Goal: Communication & Community: Participate in discussion

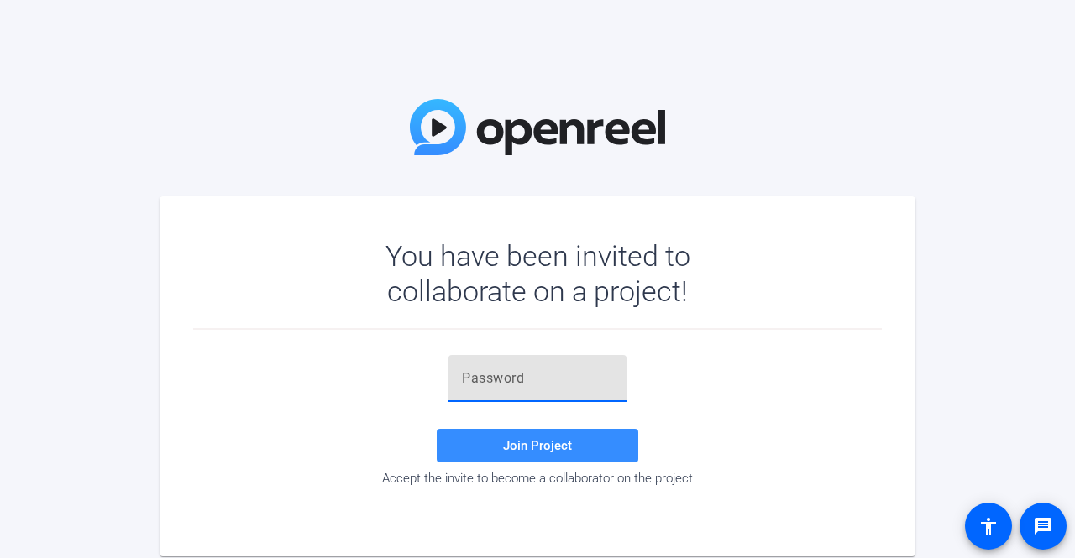
click at [486, 382] on input "text" at bounding box center [537, 379] width 151 height 20
paste input "+MY==6"
type input "+MY==6"
click at [528, 444] on span "Join Project" at bounding box center [537, 445] width 69 height 15
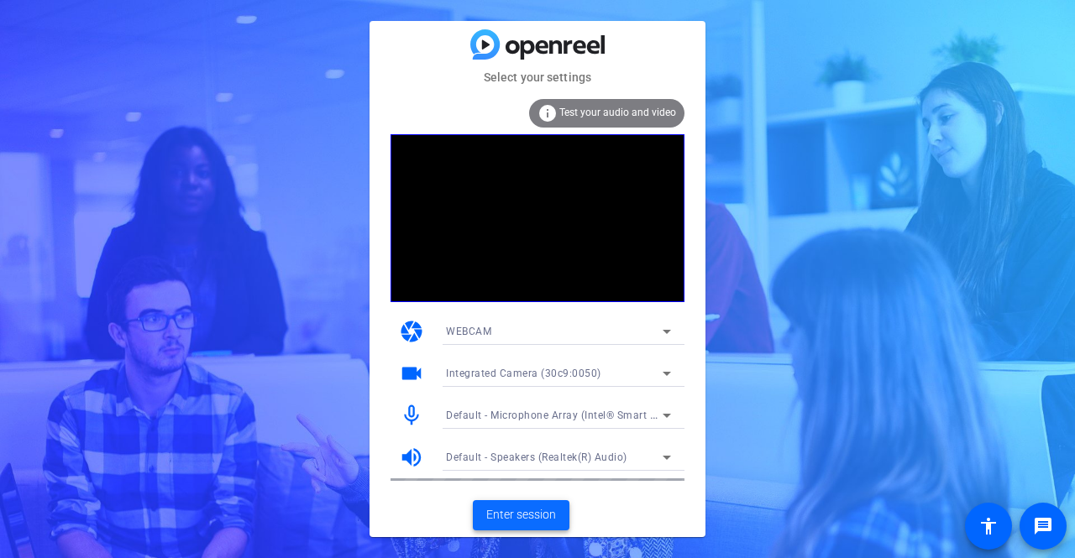
click at [527, 511] on span "Enter session" at bounding box center [521, 515] width 70 height 18
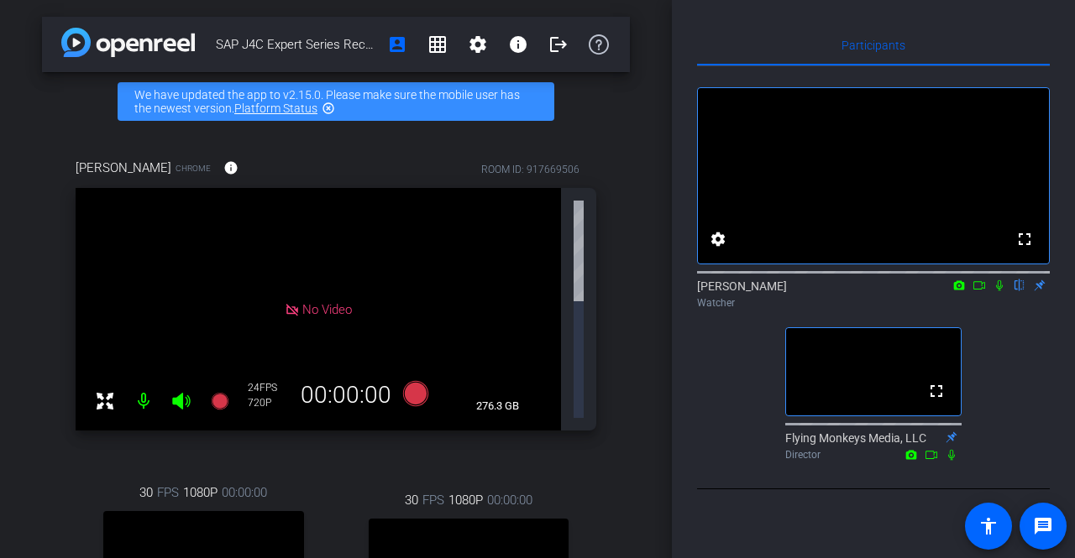
click at [975, 293] on mat-icon at bounding box center [979, 285] width 20 height 15
click at [1018, 291] on icon at bounding box center [1019, 285] width 7 height 11
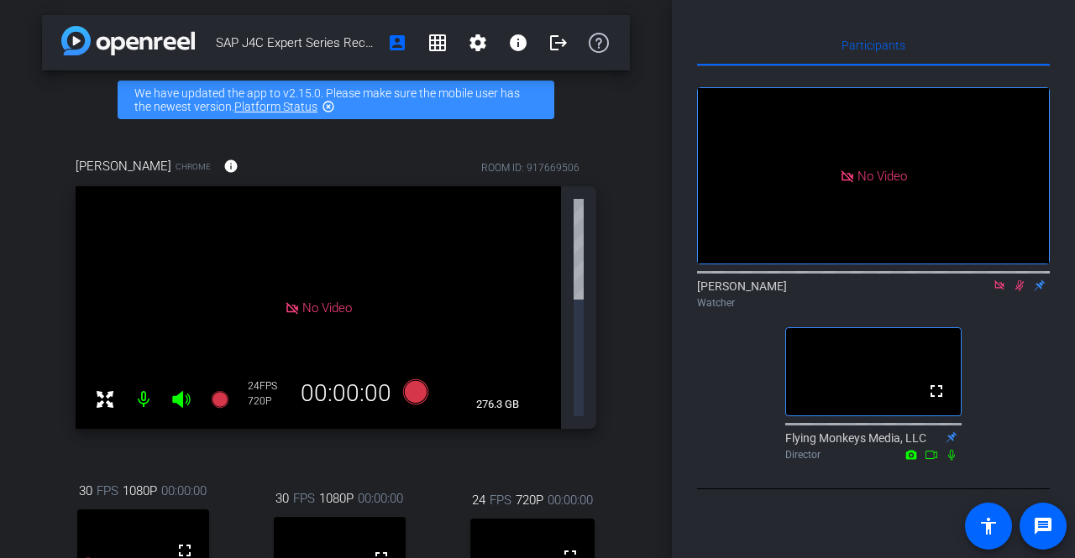
scroll to position [1, 0]
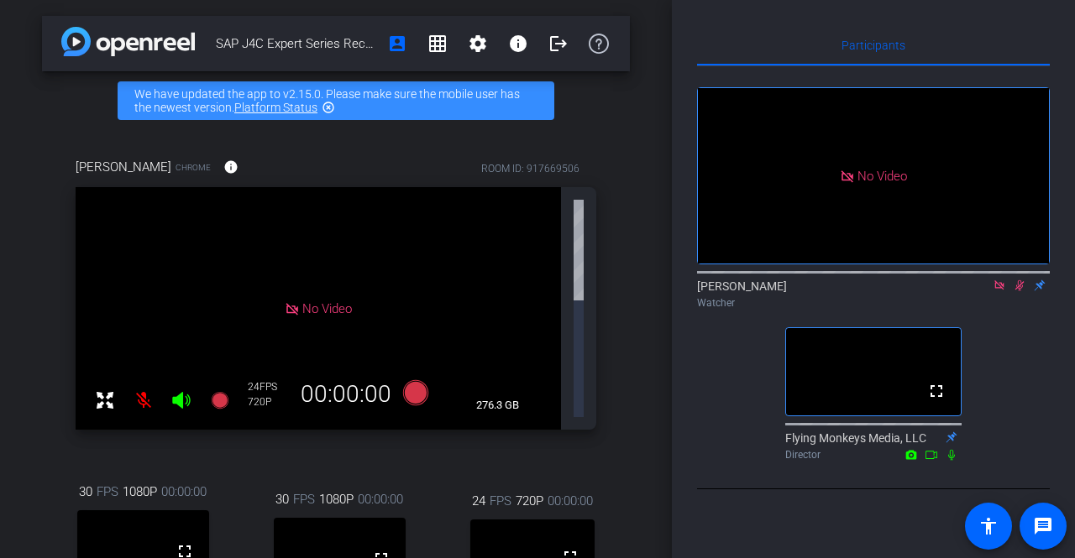
click at [1021, 291] on icon at bounding box center [1019, 286] width 13 height 12
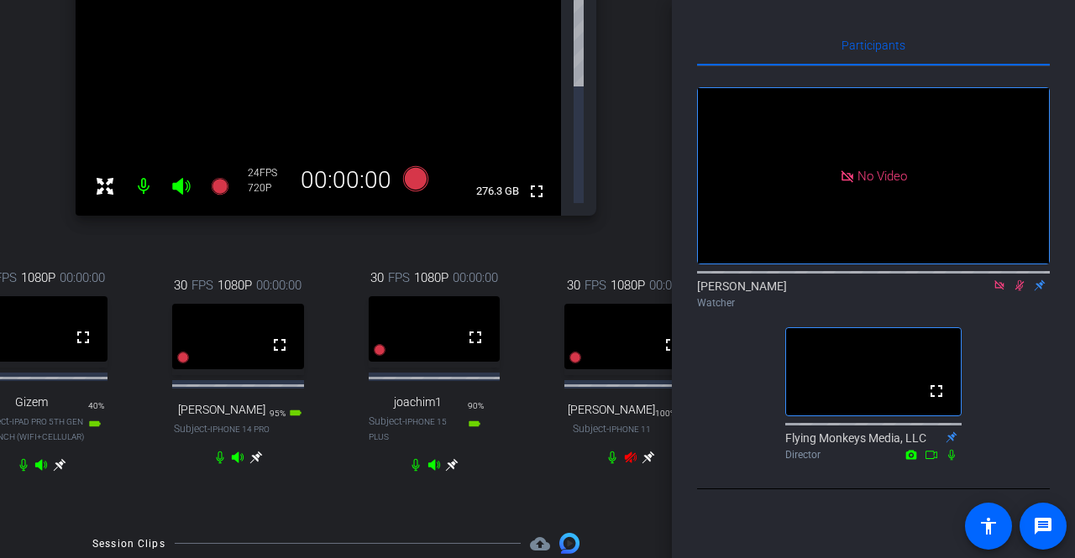
scroll to position [207, 0]
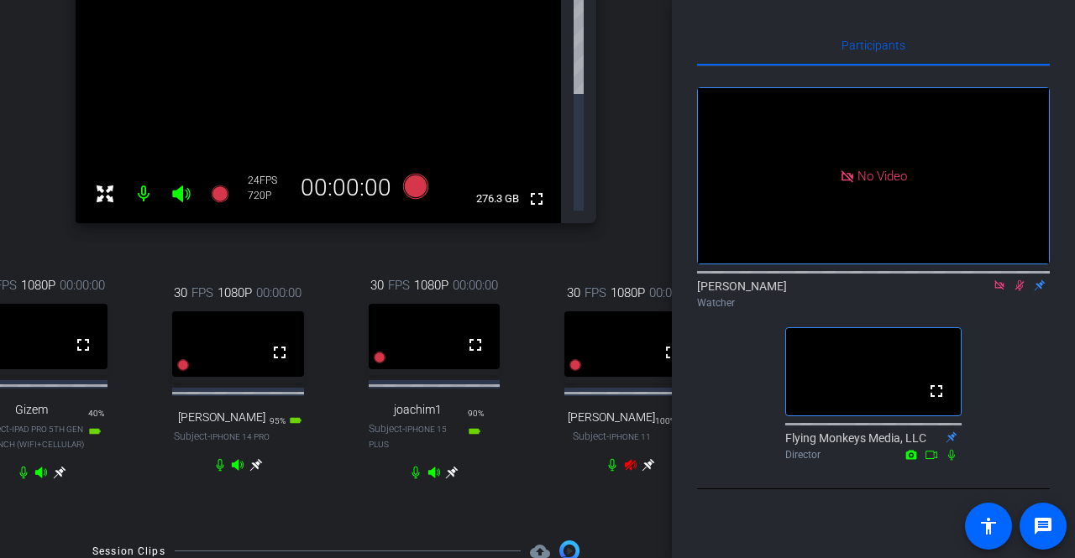
click at [621, 458] on div at bounding box center [630, 464] width 50 height 13
click at [626, 458] on div at bounding box center [630, 464] width 50 height 13
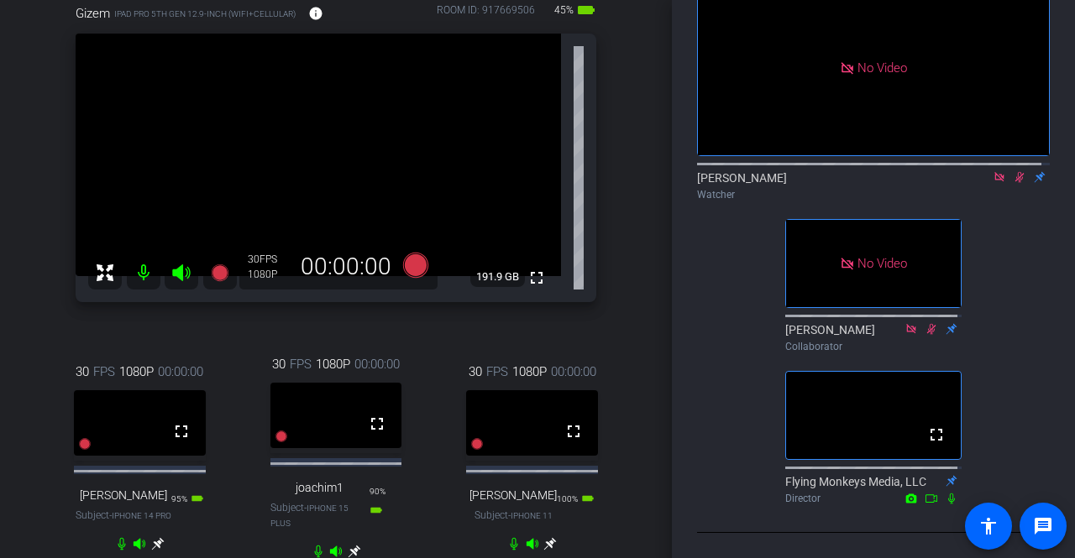
scroll to position [0, 0]
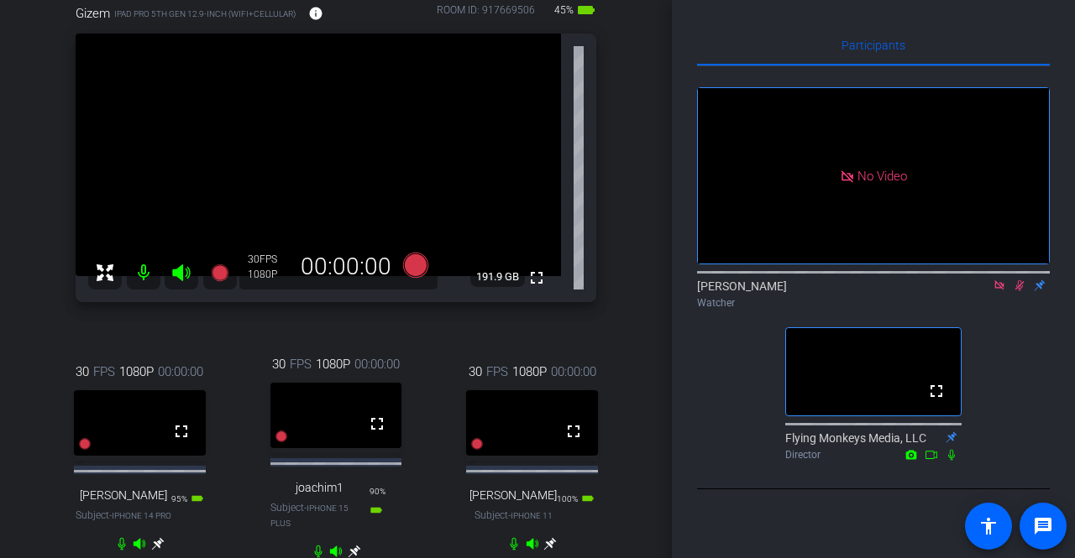
click at [1018, 291] on icon at bounding box center [1019, 285] width 9 height 11
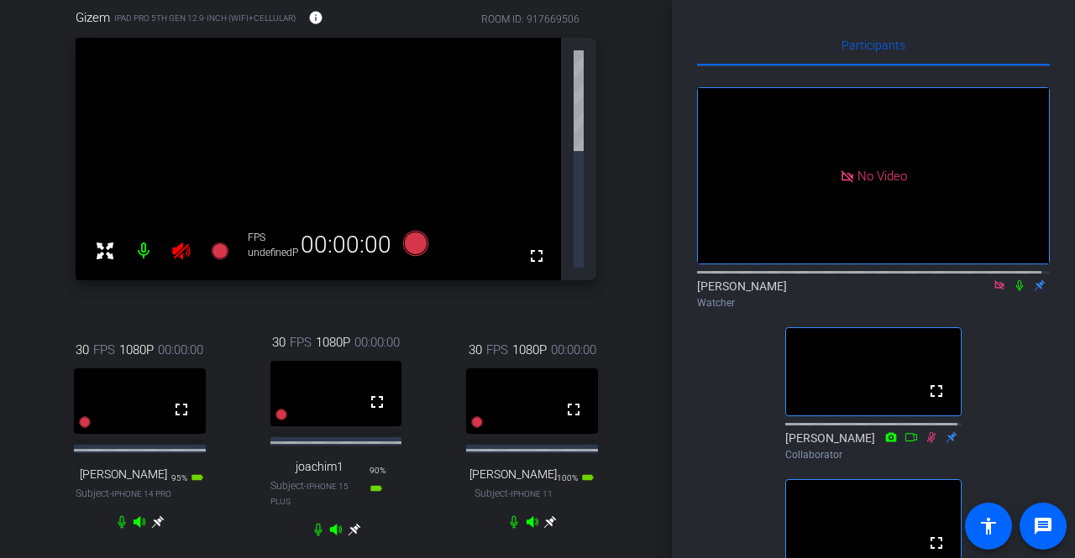
scroll to position [150, 0]
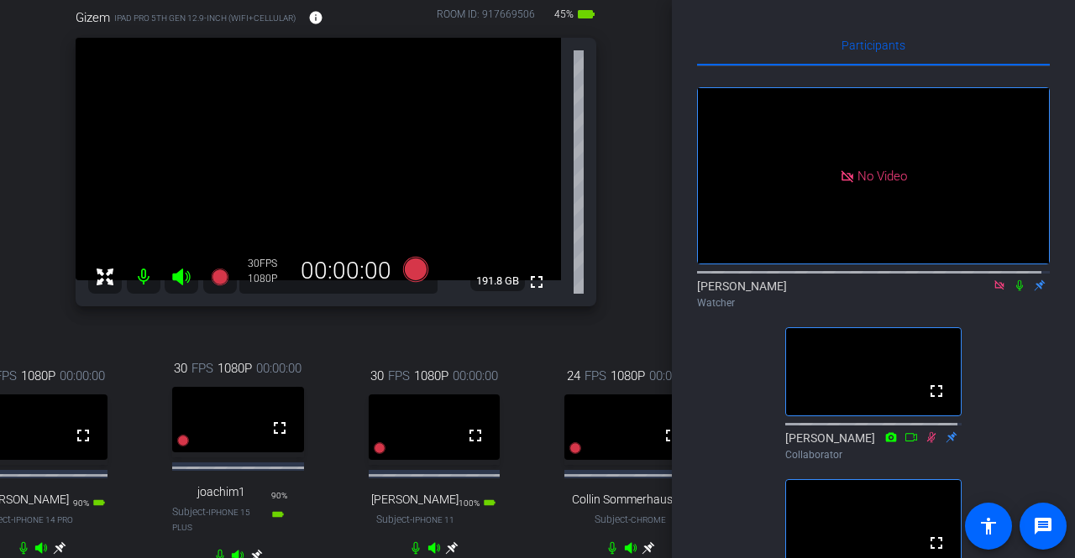
click at [1016, 291] on icon at bounding box center [1019, 285] width 7 height 11
click at [1014, 291] on icon at bounding box center [1019, 286] width 13 height 12
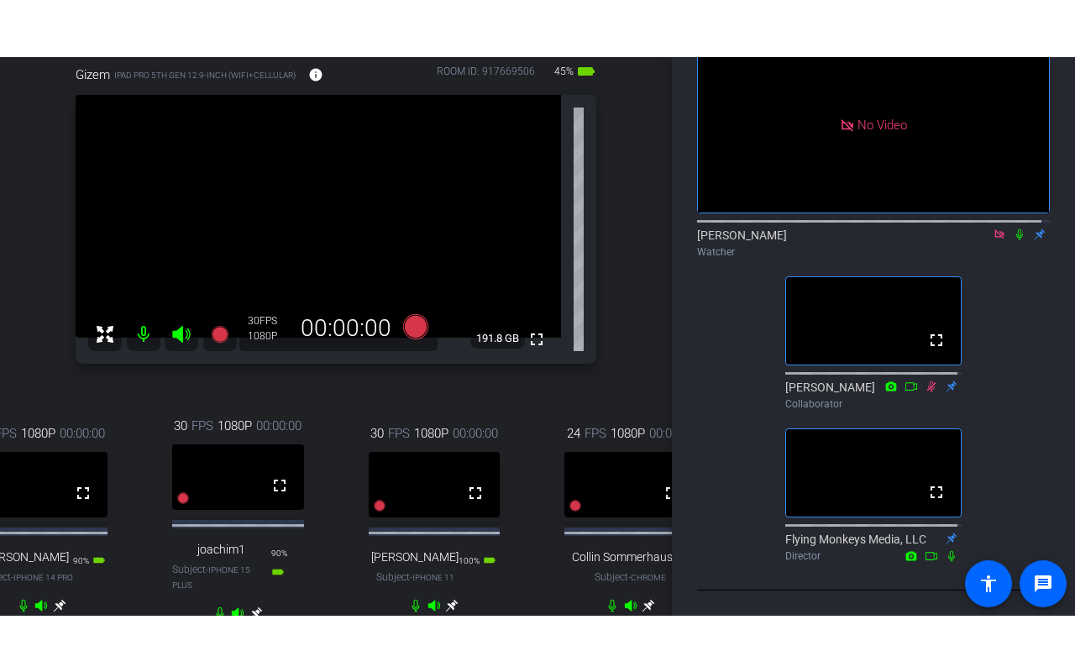
scroll to position [184, 0]
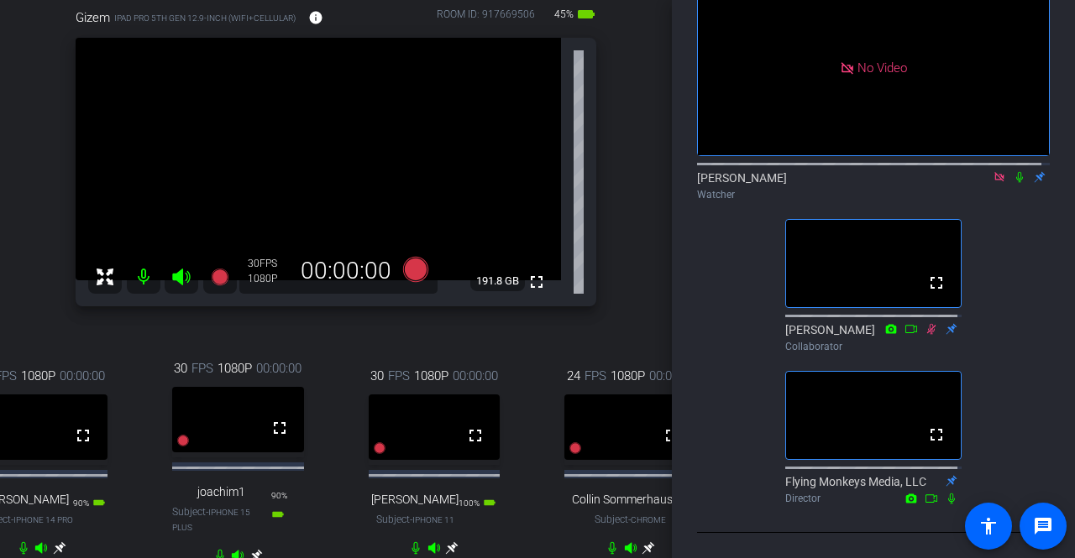
click at [1013, 171] on icon at bounding box center [1019, 177] width 13 height 12
click at [1015, 172] on icon at bounding box center [1019, 177] width 9 height 11
click at [1013, 171] on icon at bounding box center [1019, 177] width 13 height 12
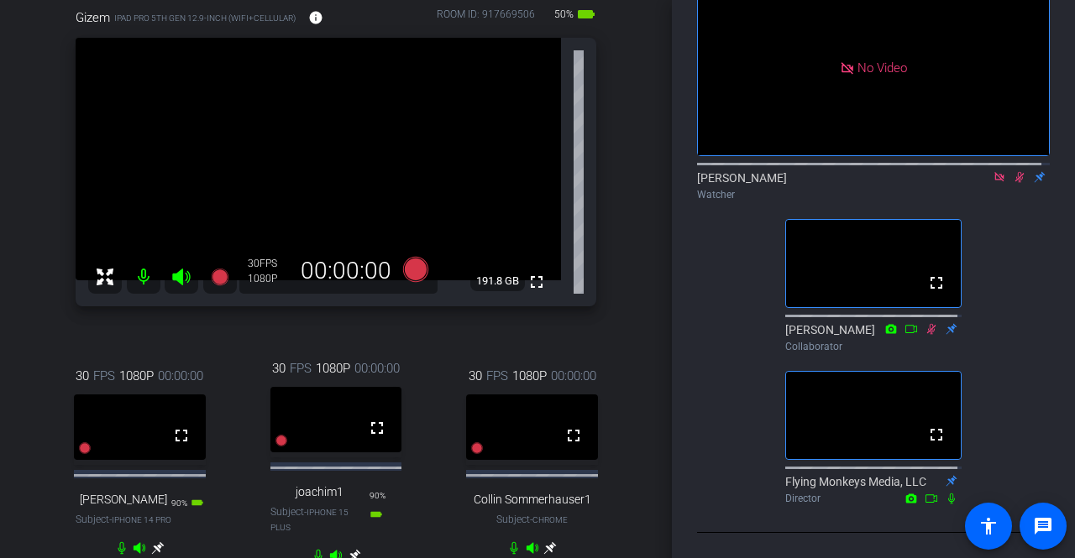
click at [1015, 172] on icon at bounding box center [1019, 177] width 9 height 11
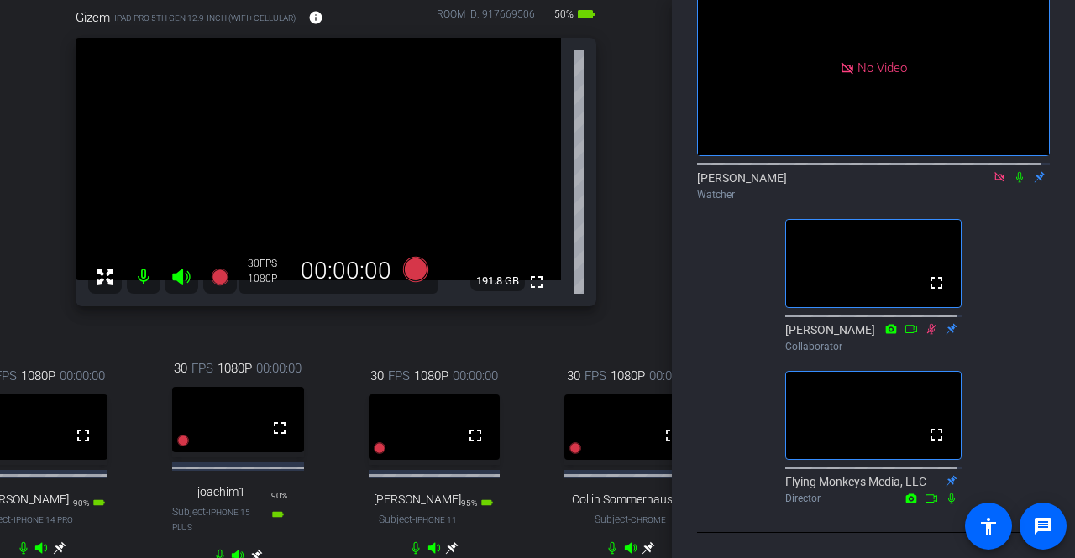
click at [1013, 171] on icon at bounding box center [1019, 177] width 13 height 12
click at [470, 446] on mat-icon "fullscreen" at bounding box center [475, 436] width 20 height 20
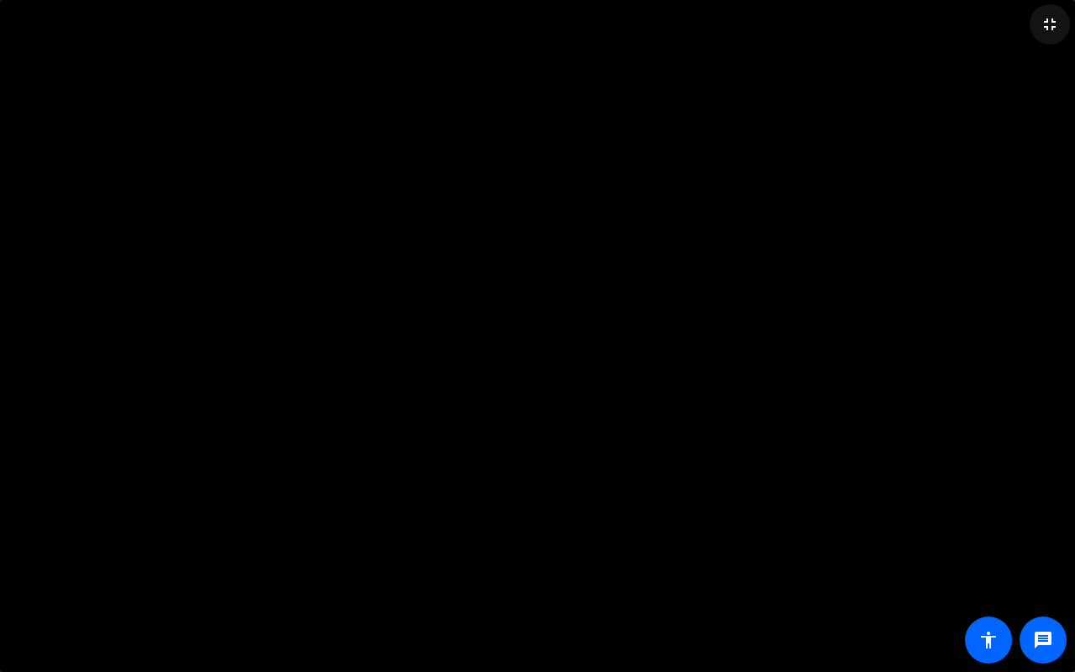
click at [1049, 22] on mat-icon "fullscreen_exit" at bounding box center [1050, 24] width 20 height 20
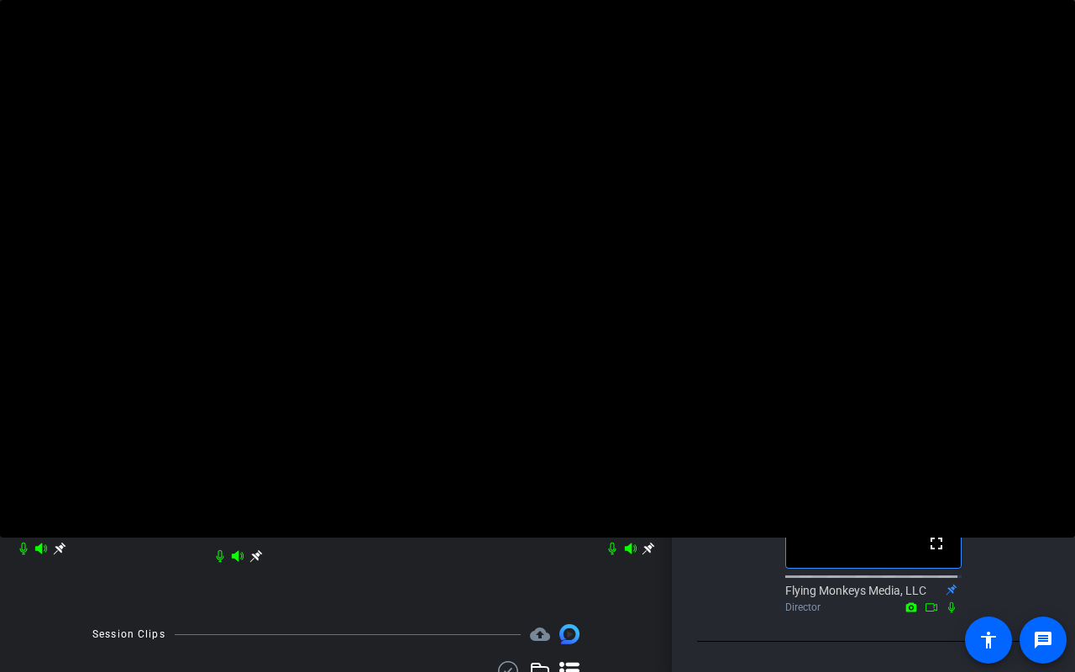
scroll to position [184, 0]
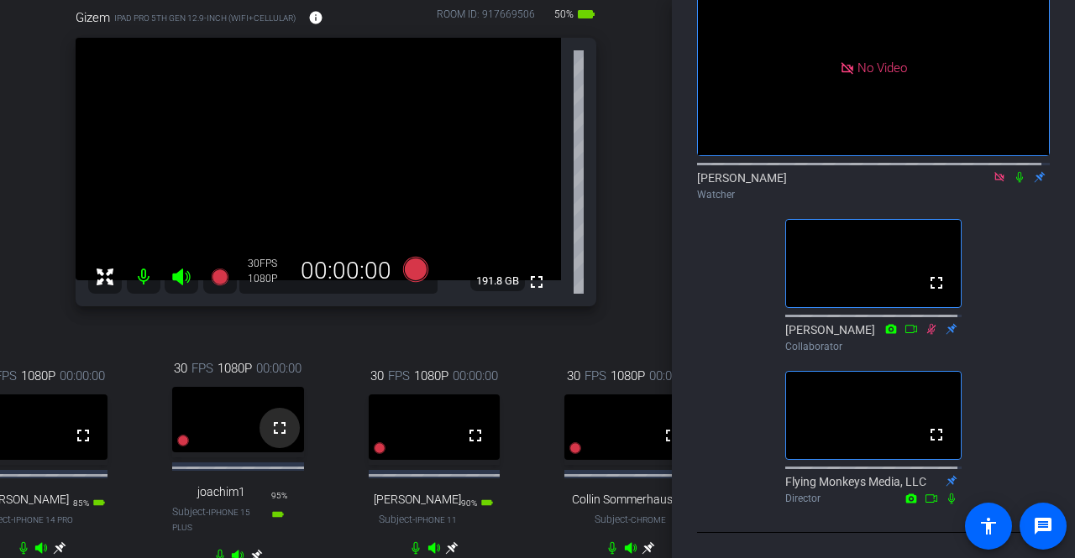
click at [272, 438] on mat-icon "fullscreen" at bounding box center [280, 428] width 20 height 20
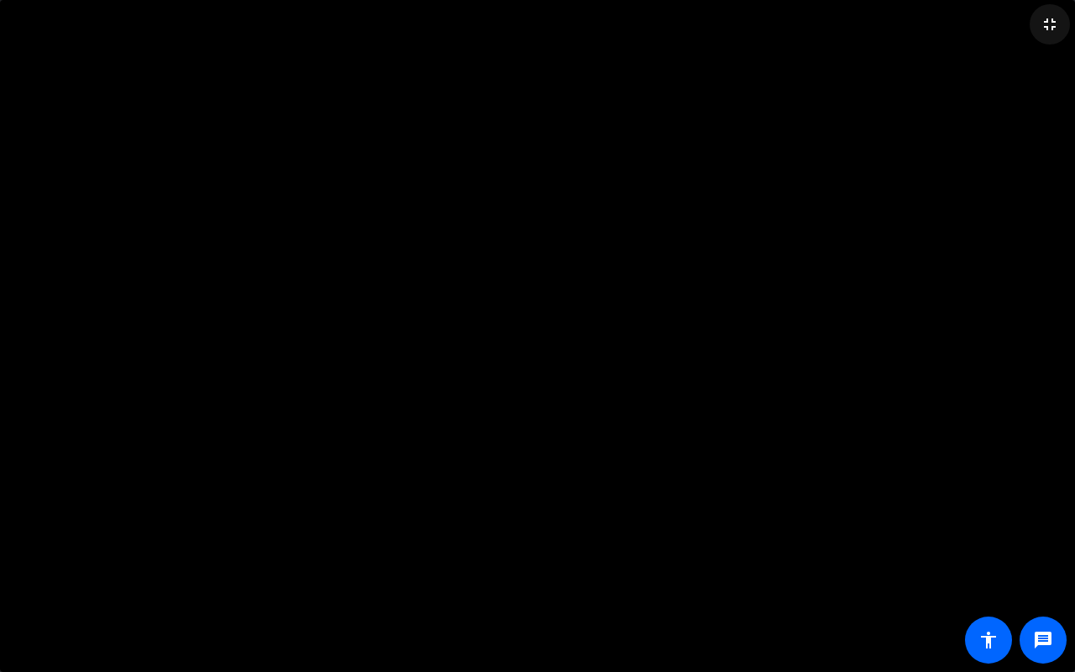
click at [1047, 25] on mat-icon "fullscreen_exit" at bounding box center [1050, 24] width 20 height 20
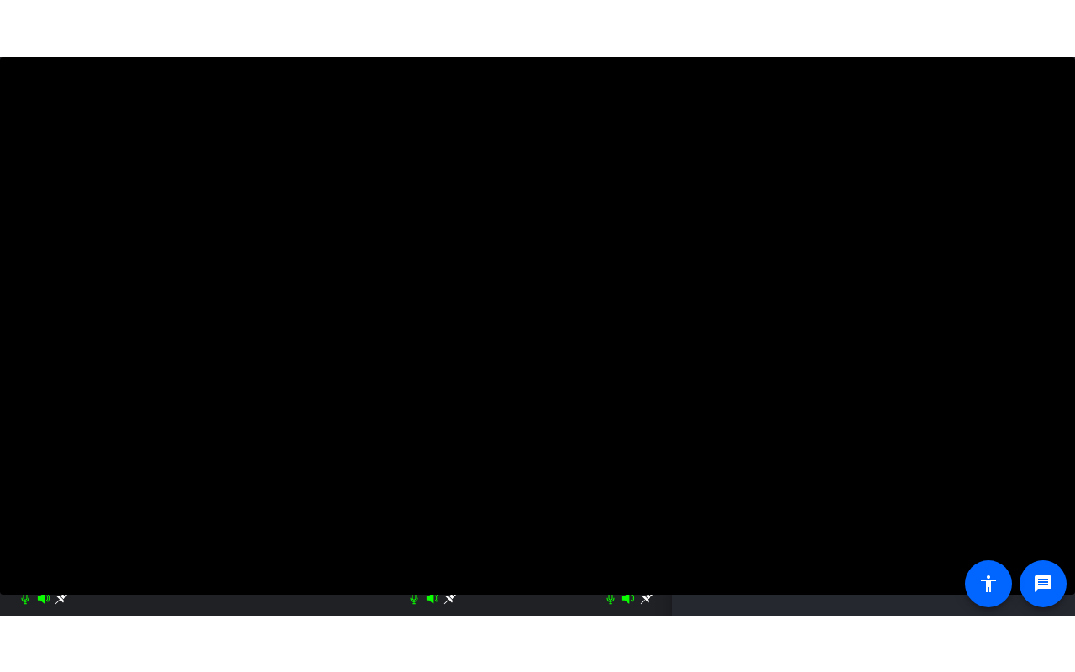
scroll to position [184, 0]
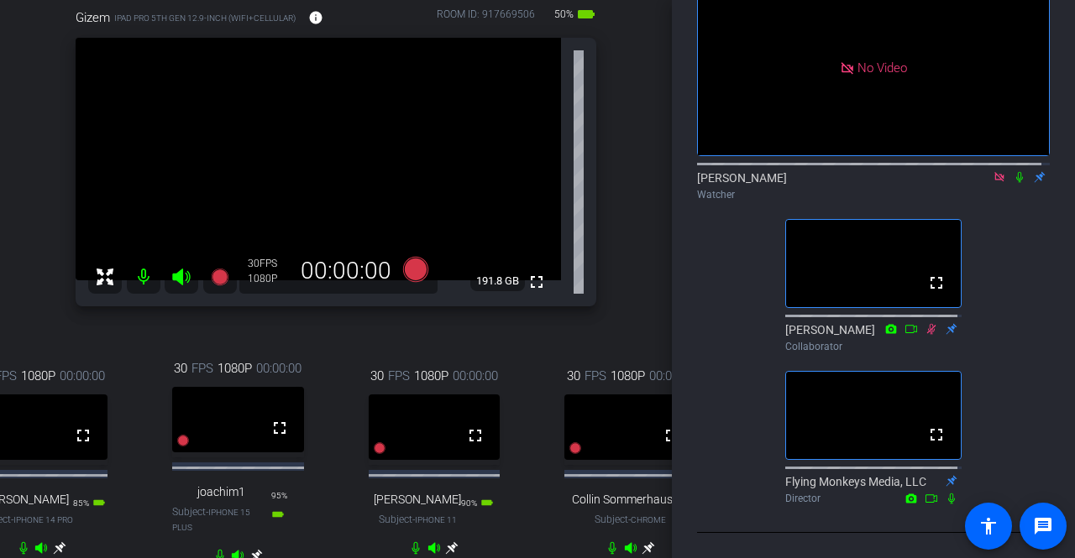
click at [1010, 170] on mat-icon at bounding box center [1019, 177] width 20 height 15
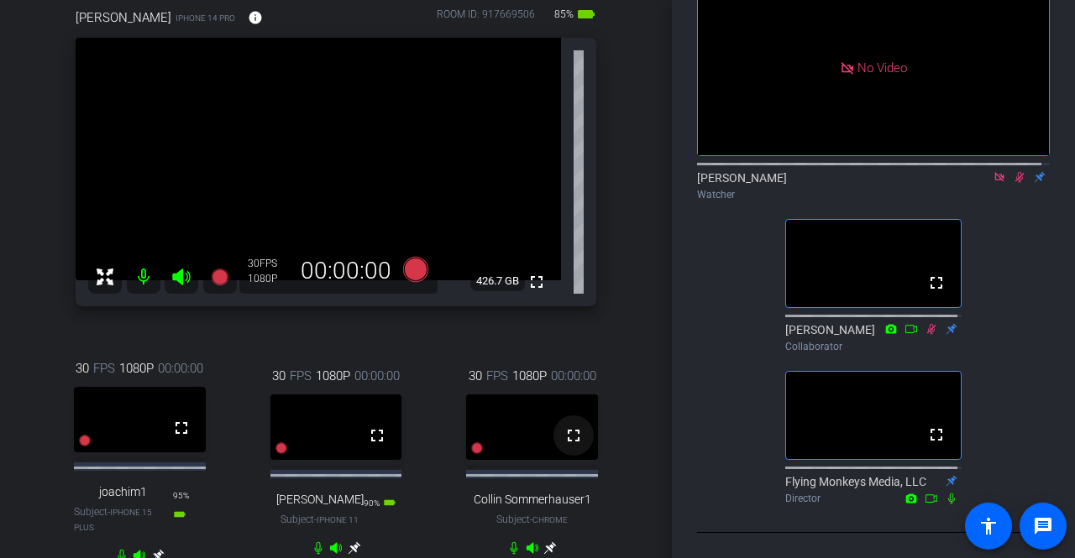
click at [568, 444] on mat-icon "fullscreen" at bounding box center [573, 436] width 20 height 20
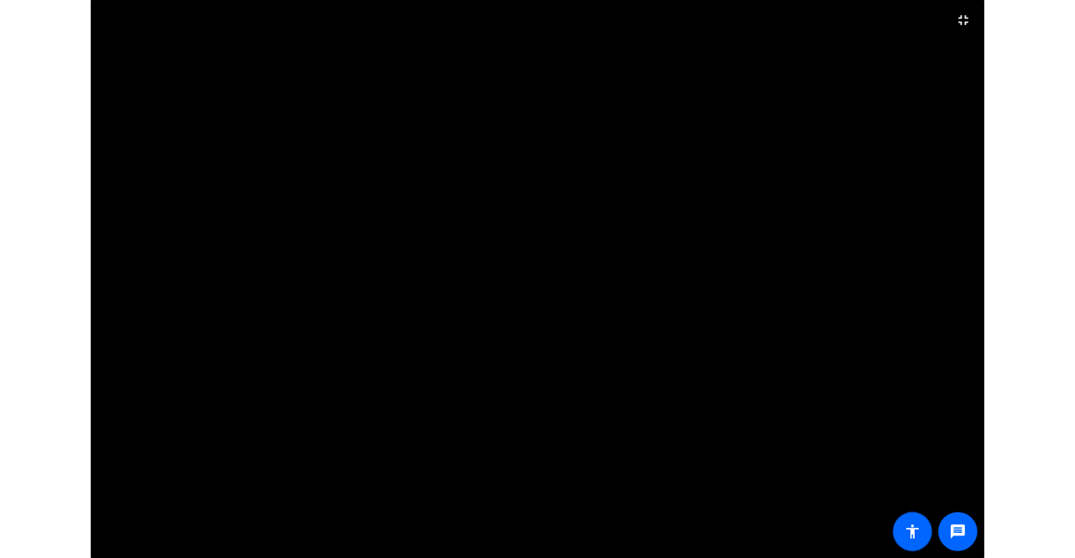
scroll to position [150, 0]
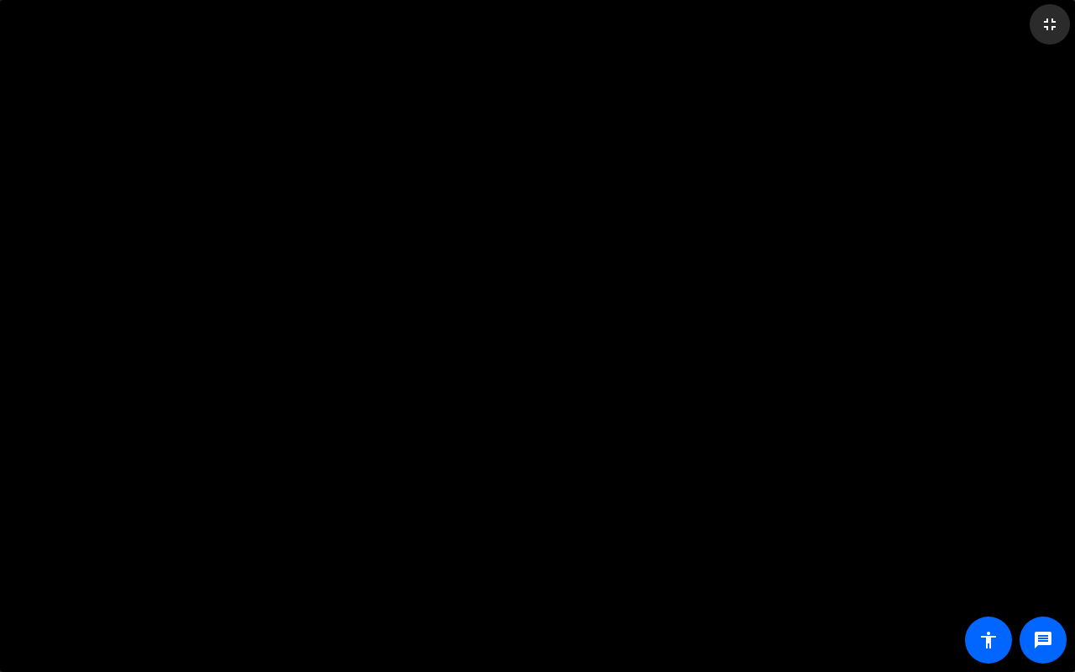
click at [1053, 20] on mat-icon "fullscreen_exit" at bounding box center [1050, 24] width 20 height 20
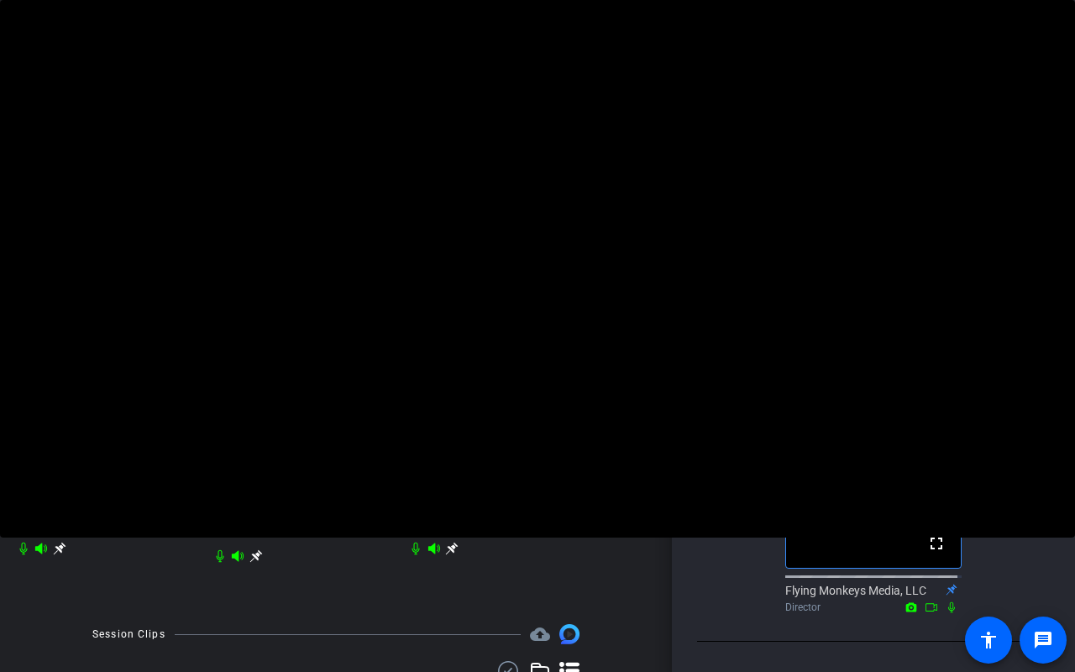
scroll to position [184, 0]
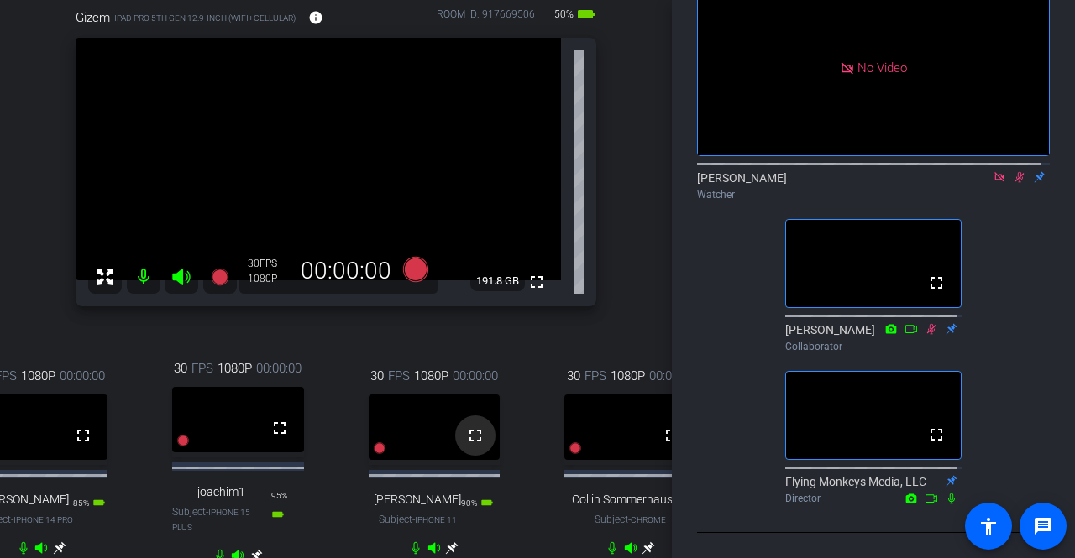
click at [470, 441] on mat-icon "fullscreen" at bounding box center [475, 436] width 20 height 20
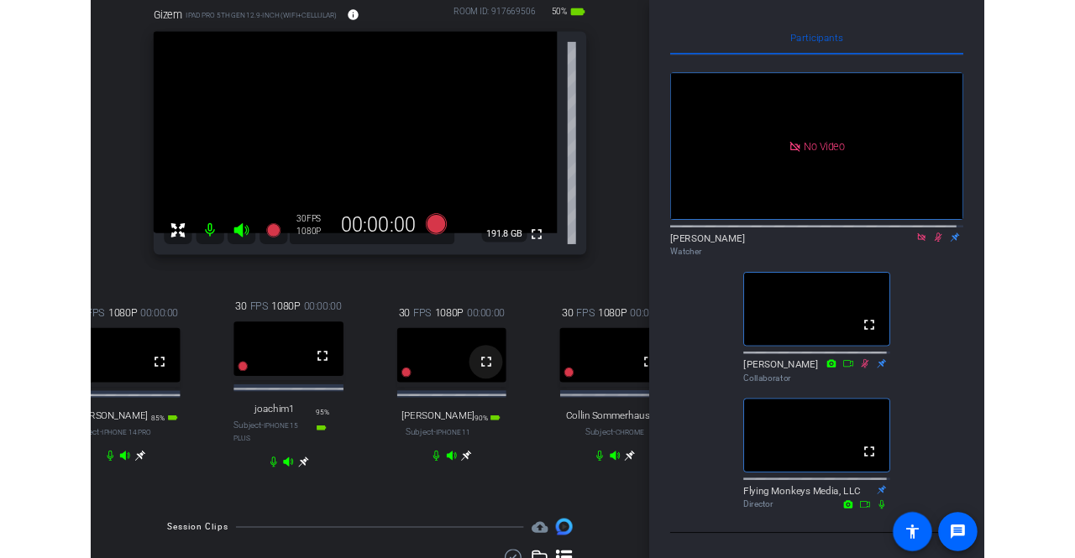
scroll to position [102, 0]
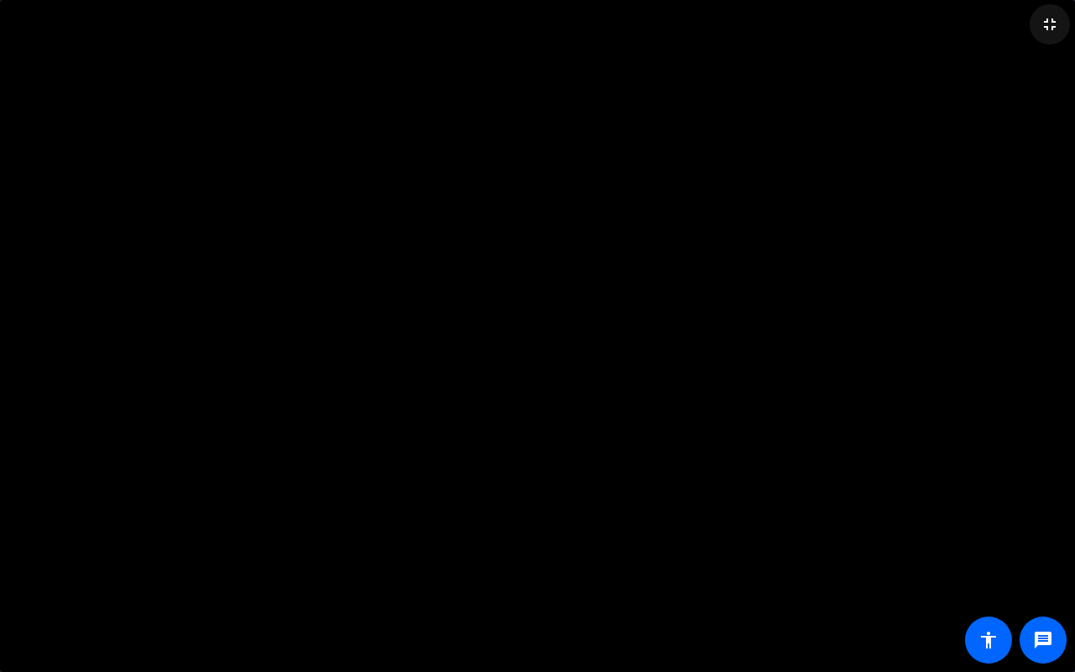
click at [1043, 28] on mat-icon "fullscreen_exit" at bounding box center [1050, 24] width 20 height 20
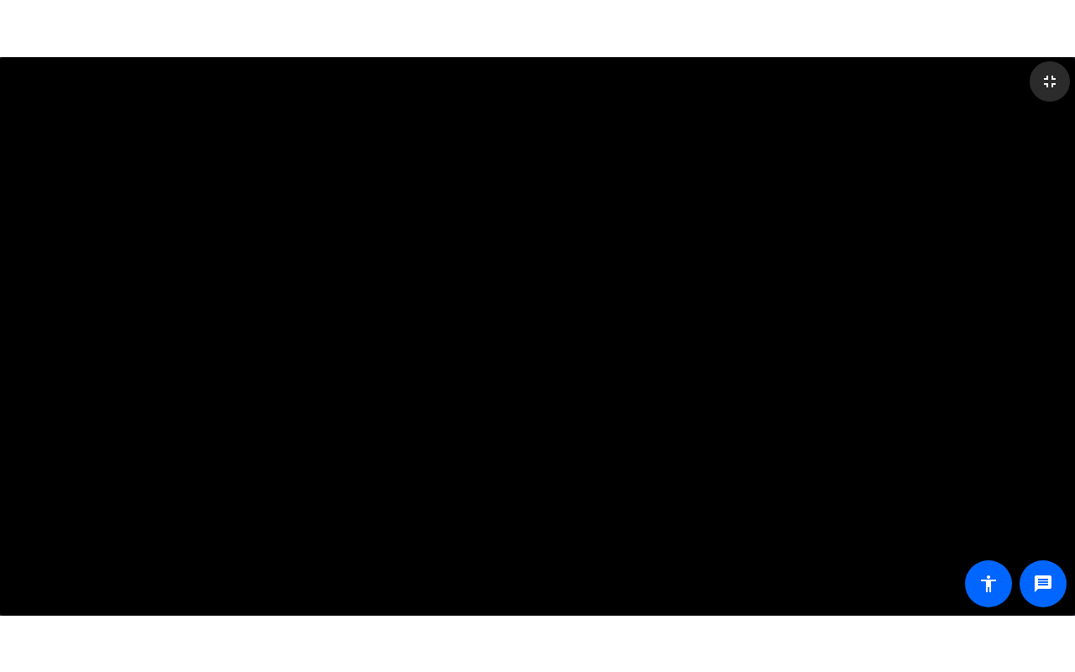
scroll to position [184, 0]
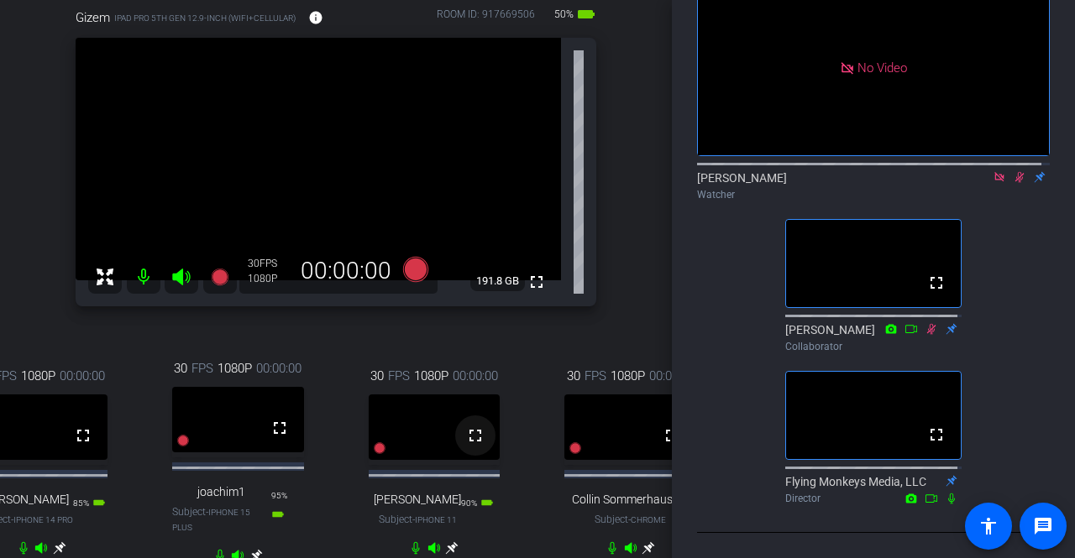
click at [478, 434] on mat-icon "fullscreen" at bounding box center [475, 436] width 20 height 20
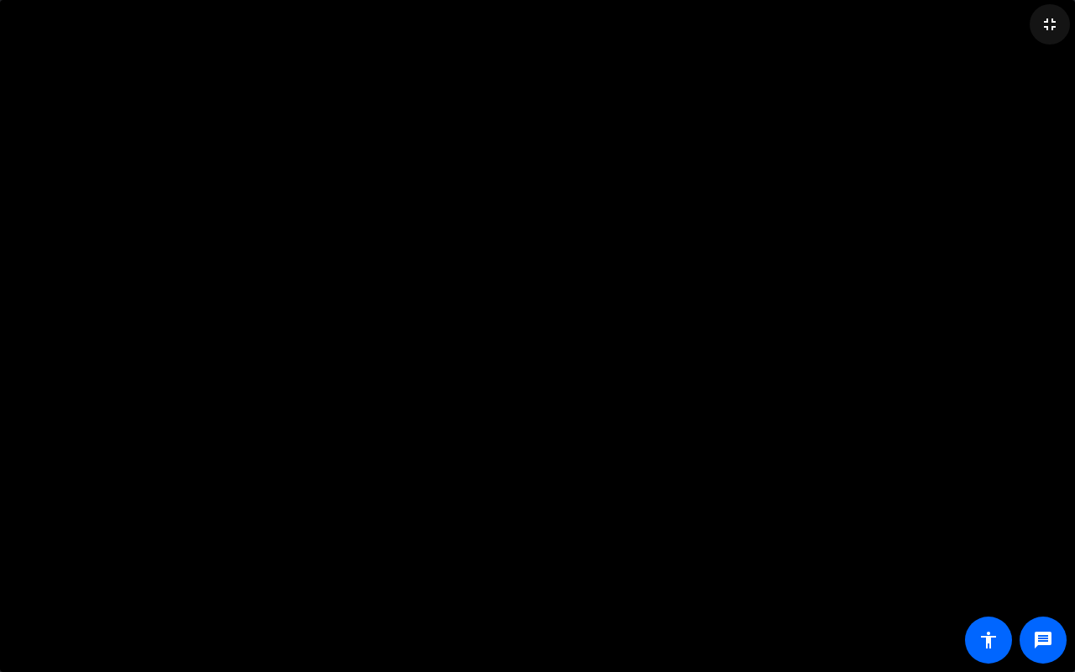
click at [1051, 20] on mat-icon "fullscreen_exit" at bounding box center [1050, 24] width 20 height 20
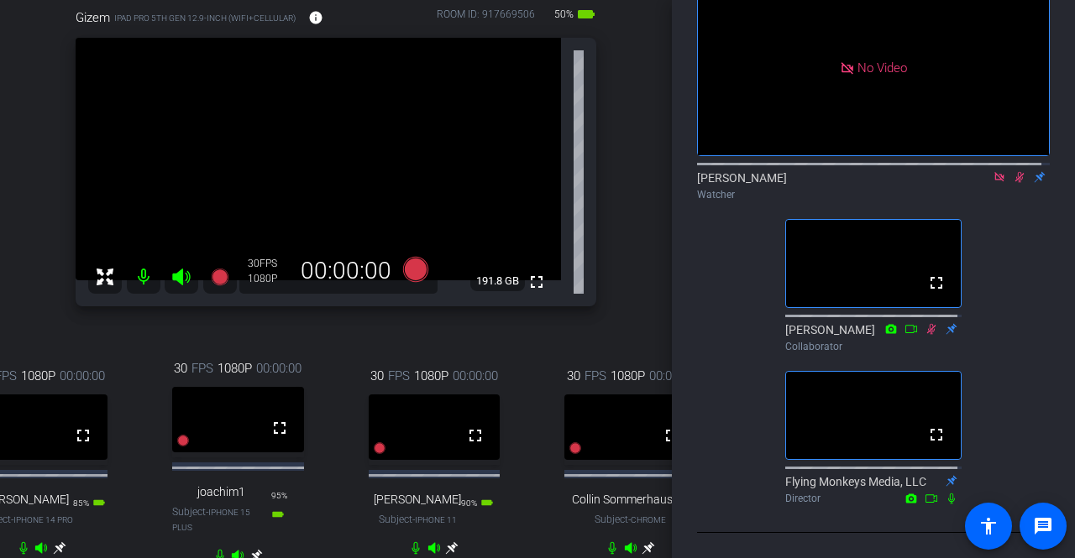
click at [1011, 156] on div at bounding box center [873, 162] width 353 height 13
click at [1013, 171] on icon at bounding box center [1019, 177] width 13 height 12
click at [478, 446] on mat-icon "fullscreen" at bounding box center [475, 436] width 20 height 20
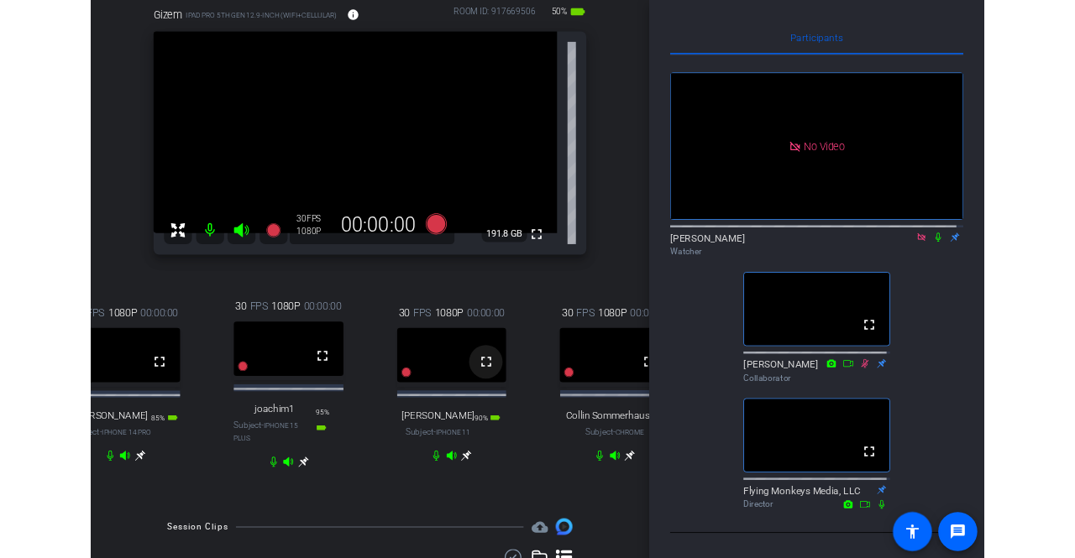
scroll to position [102, 0]
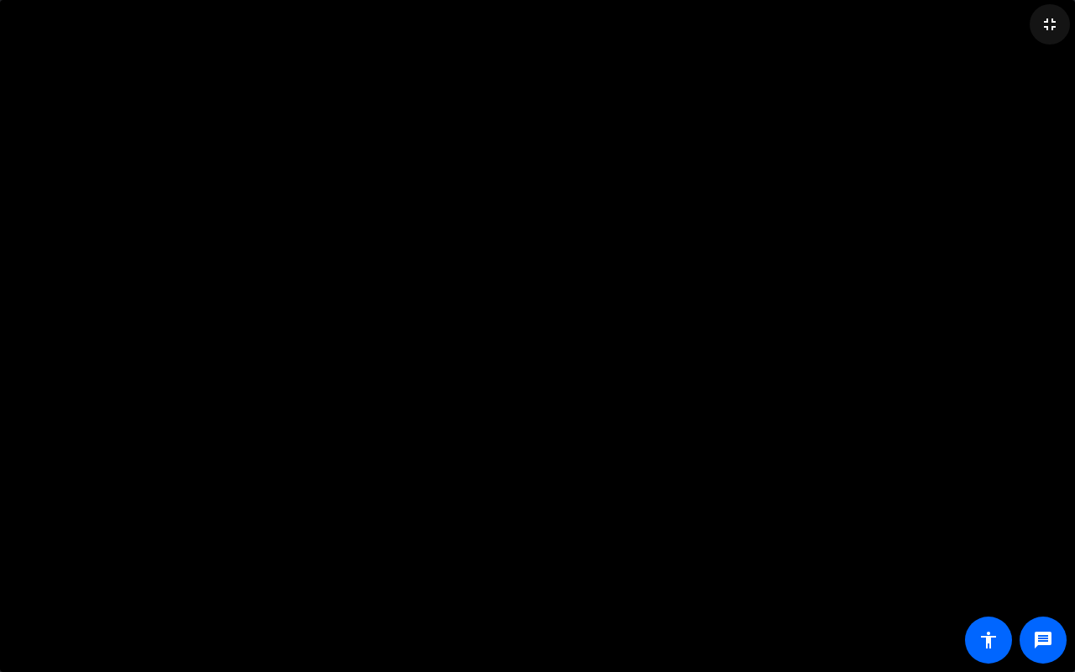
click at [1048, 29] on mat-icon "fullscreen_exit" at bounding box center [1050, 24] width 20 height 20
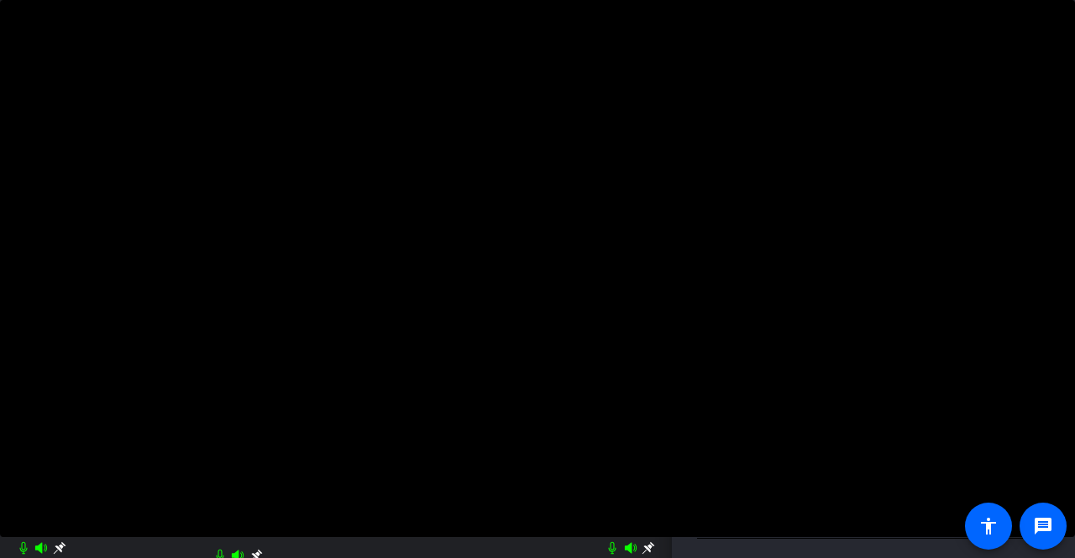
scroll to position [184, 0]
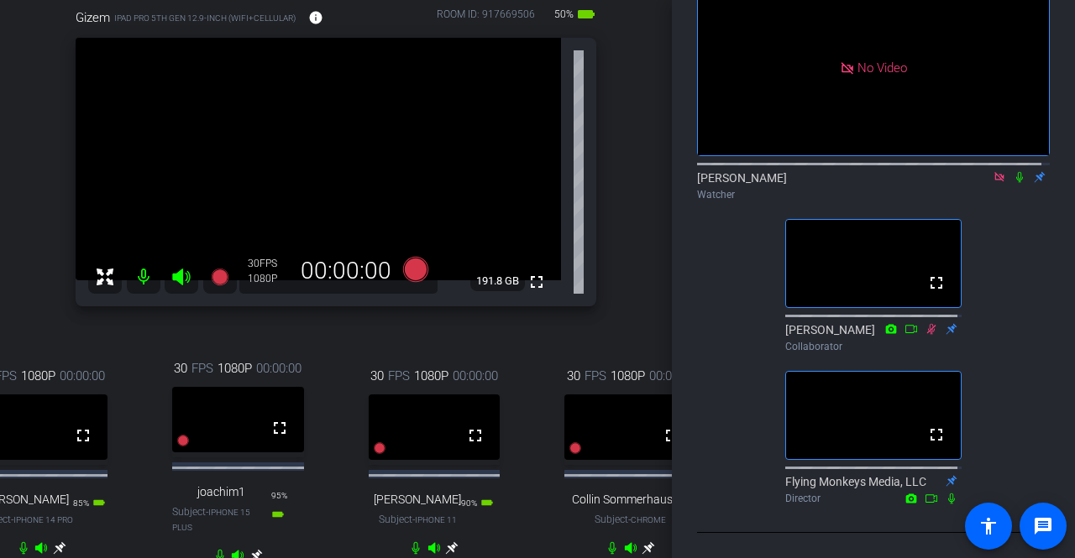
click at [1016, 172] on icon at bounding box center [1019, 177] width 7 height 11
click at [1015, 172] on icon at bounding box center [1019, 177] width 9 height 11
click at [1013, 171] on icon at bounding box center [1019, 177] width 13 height 12
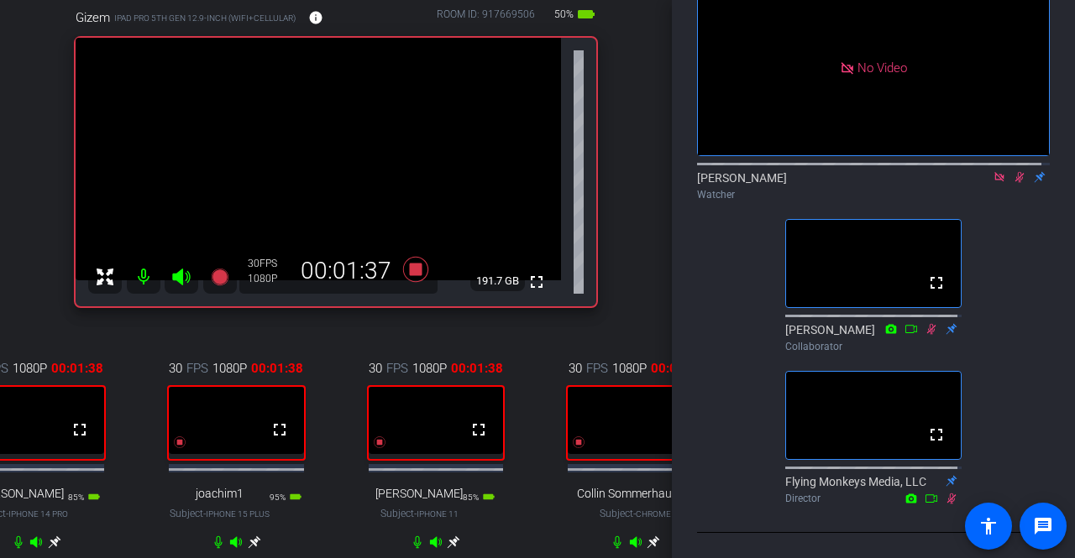
drag, startPoint x: 1011, startPoint y: 206, endPoint x: 1026, endPoint y: 177, distance: 32.3
click at [1026, 177] on div "No Video [PERSON_NAME] Watcher fullscreen [PERSON_NAME] Collaborator fullscreen…" at bounding box center [873, 234] width 353 height 553
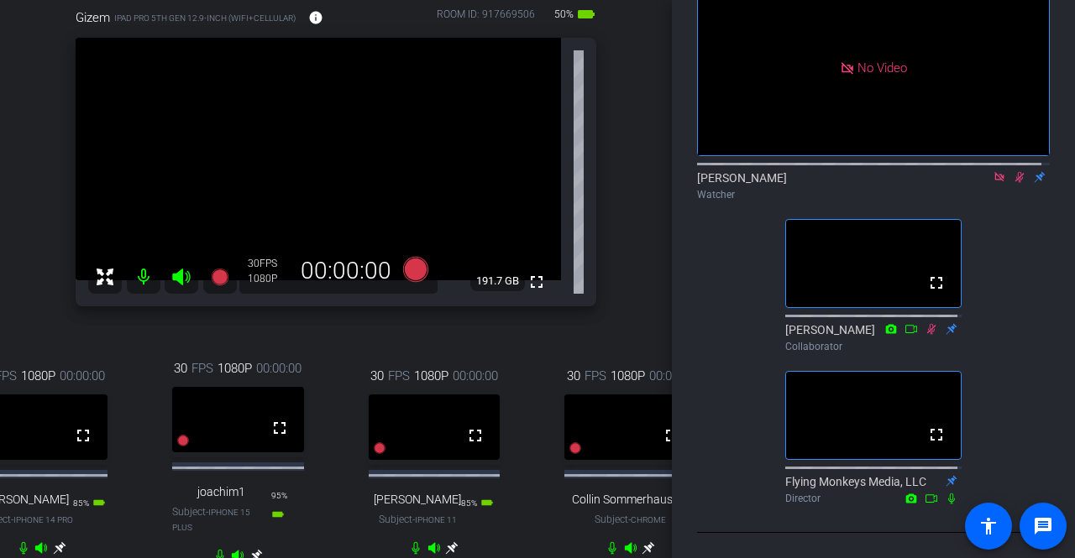
click at [1015, 172] on icon at bounding box center [1019, 177] width 9 height 11
click at [1013, 171] on icon at bounding box center [1019, 177] width 13 height 12
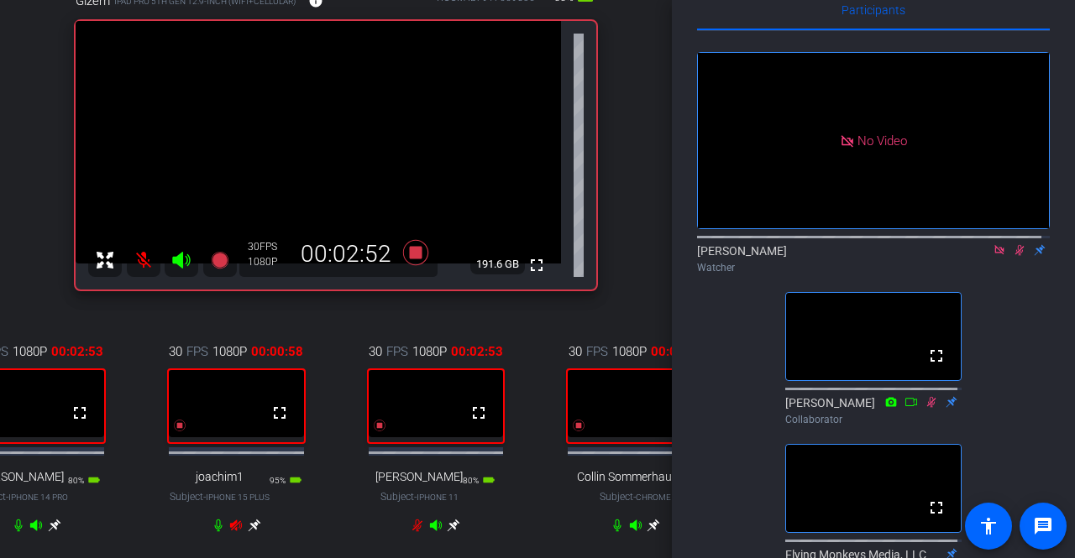
scroll to position [167, 63]
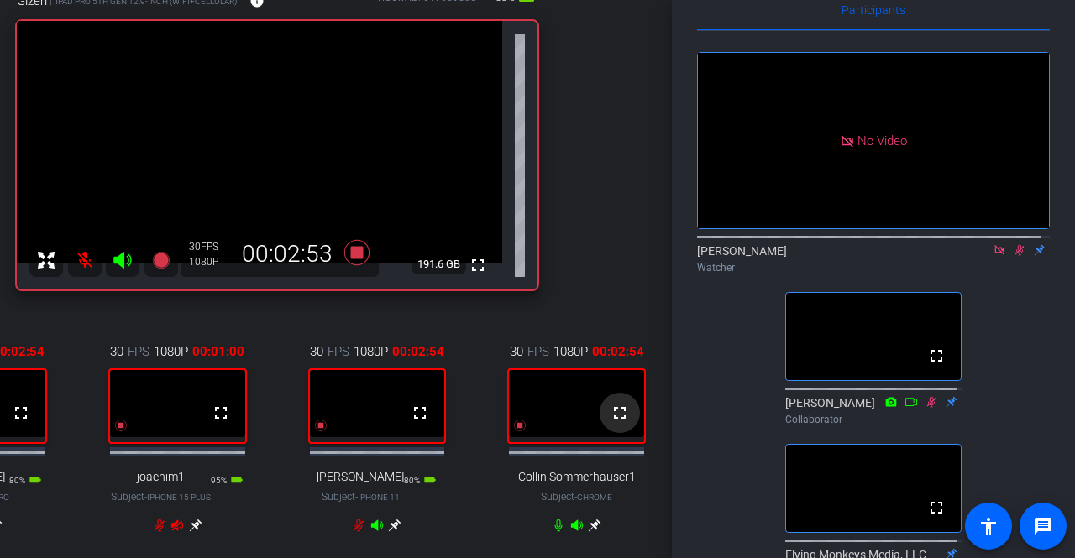
click at [612, 423] on mat-icon "fullscreen" at bounding box center [620, 413] width 20 height 20
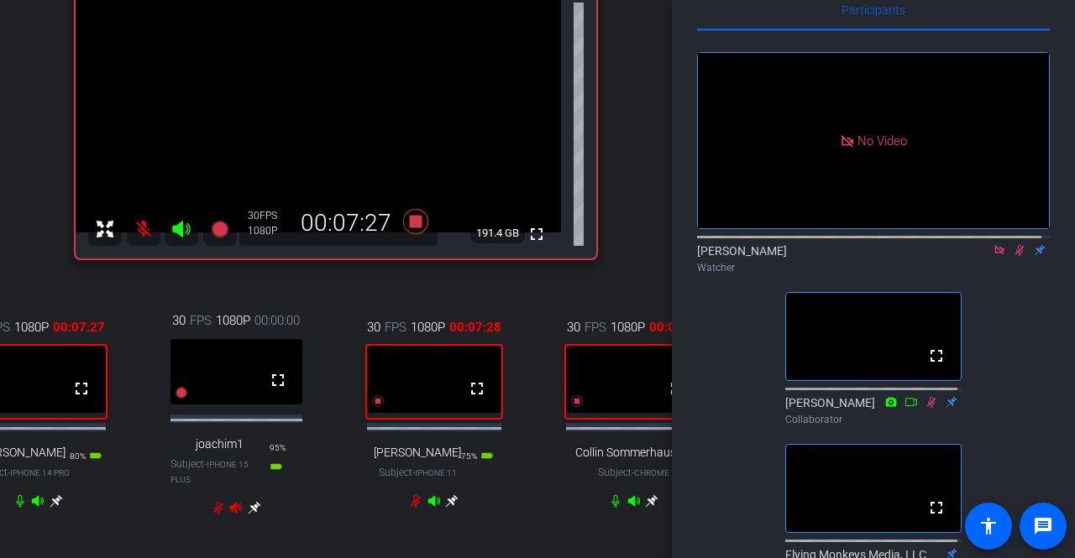
scroll to position [202, 0]
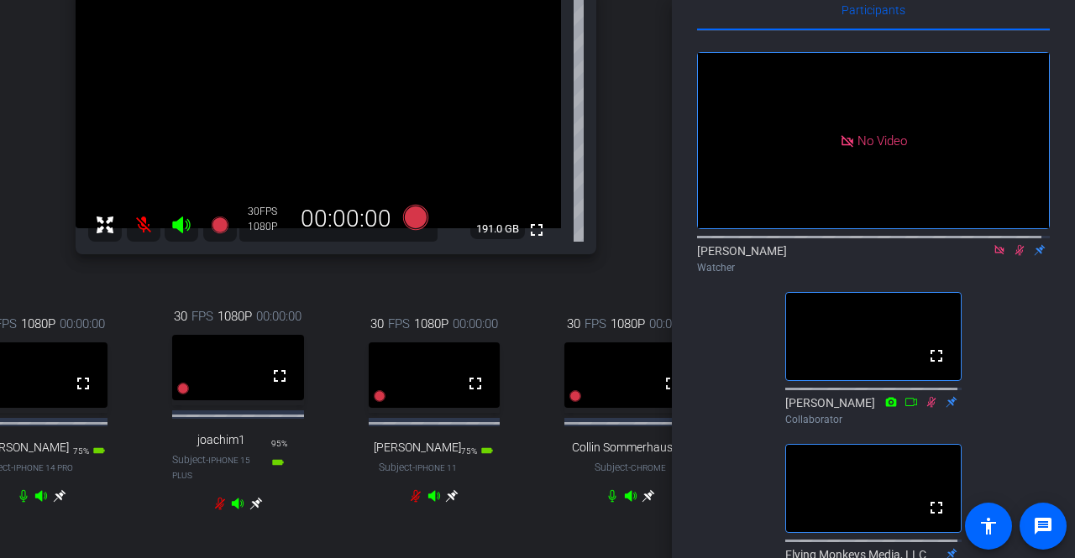
click at [1015, 256] on icon at bounding box center [1019, 250] width 9 height 11
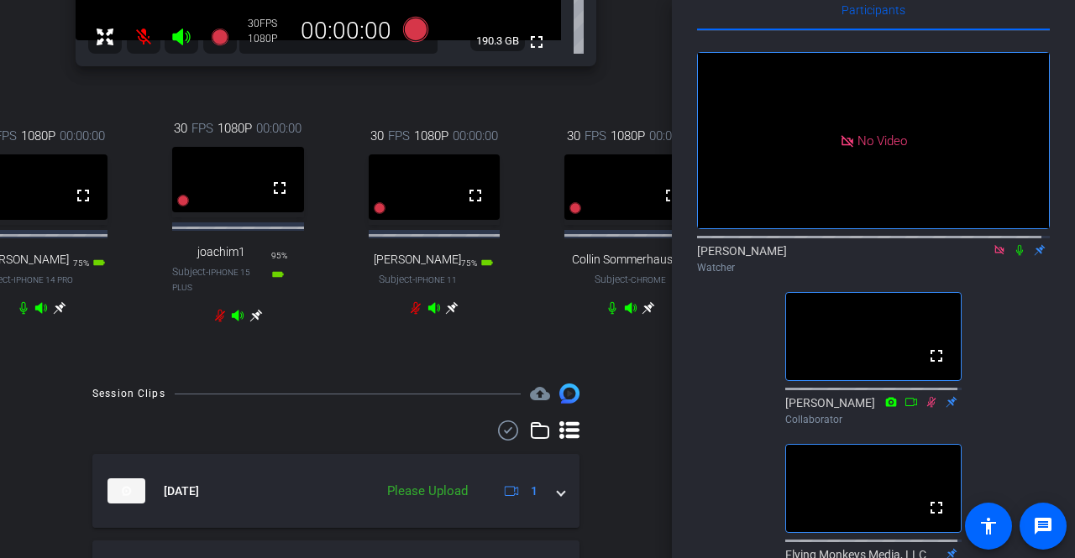
scroll to position [396, 0]
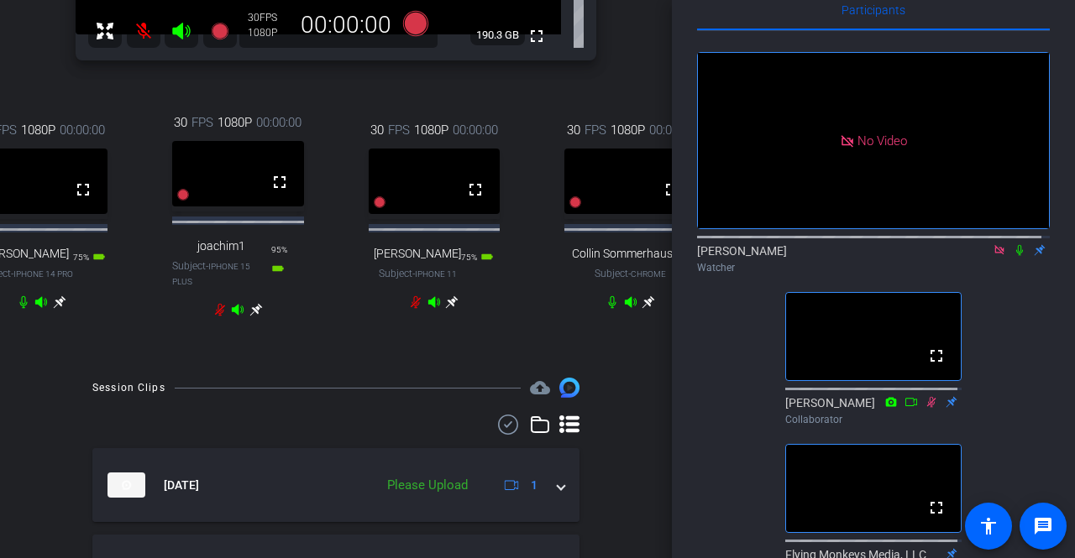
click at [1013, 256] on icon at bounding box center [1019, 250] width 13 height 12
click at [1015, 256] on icon at bounding box center [1019, 250] width 9 height 11
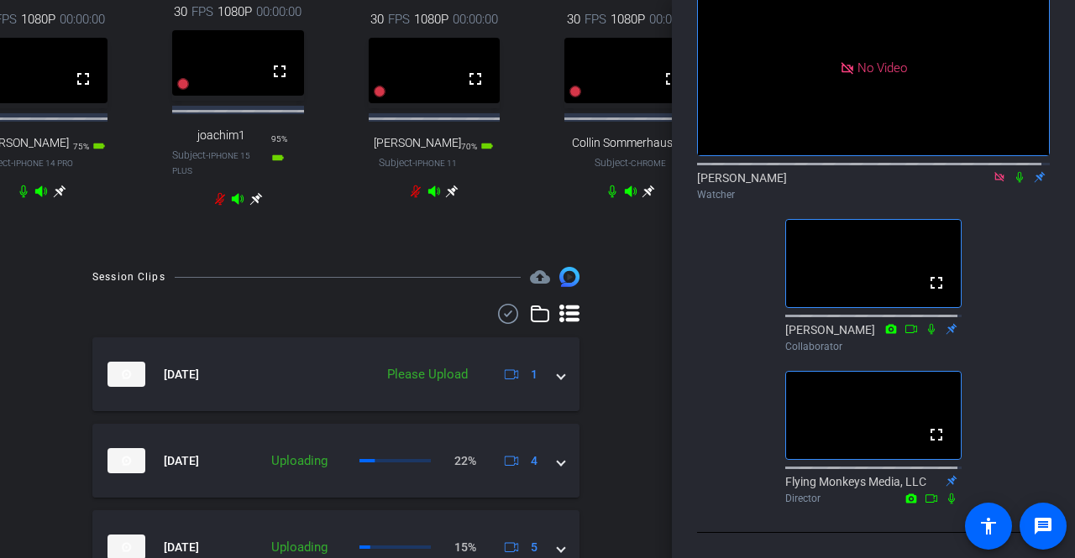
scroll to position [506, 0]
click at [1013, 171] on icon at bounding box center [1019, 177] width 13 height 12
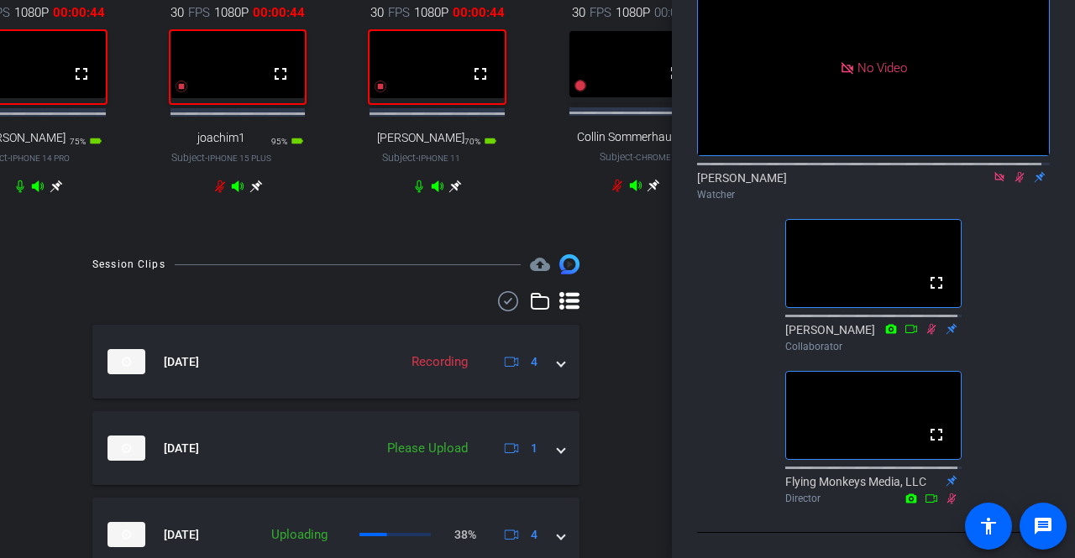
scroll to position [514, 0]
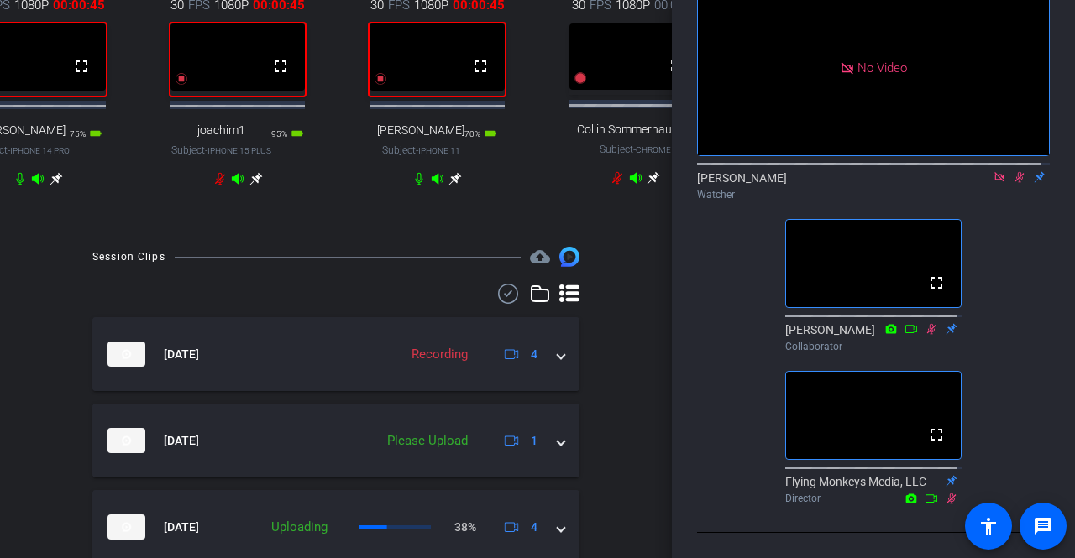
click at [1013, 171] on icon at bounding box center [1019, 177] width 13 height 12
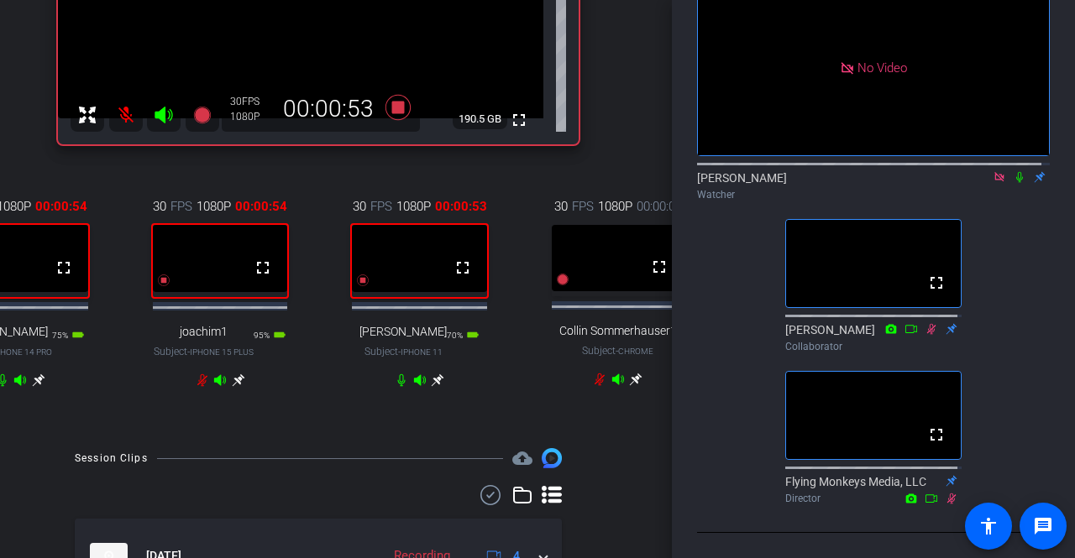
scroll to position [311, 17]
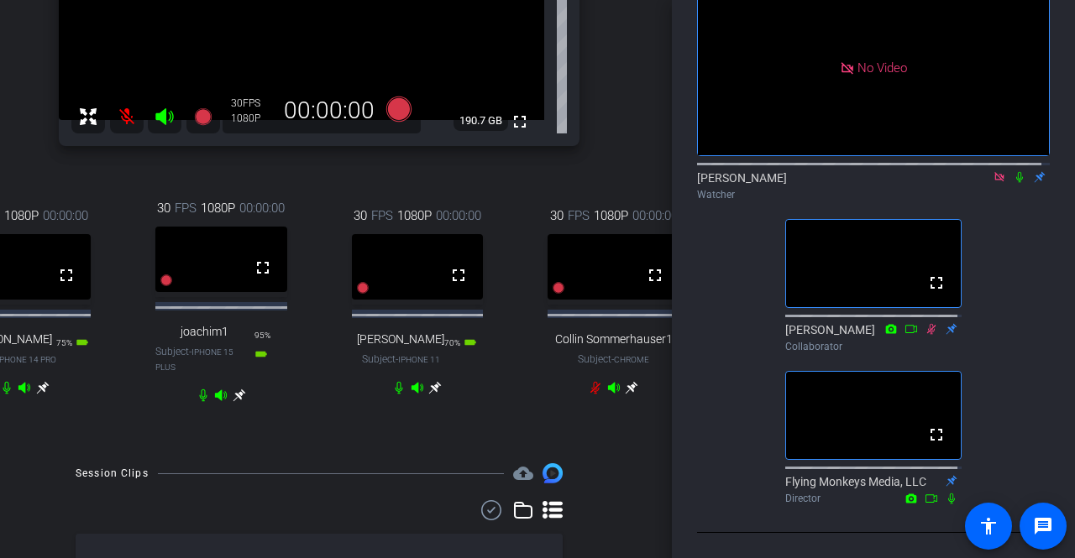
click at [1013, 171] on icon at bounding box center [1019, 177] width 13 height 12
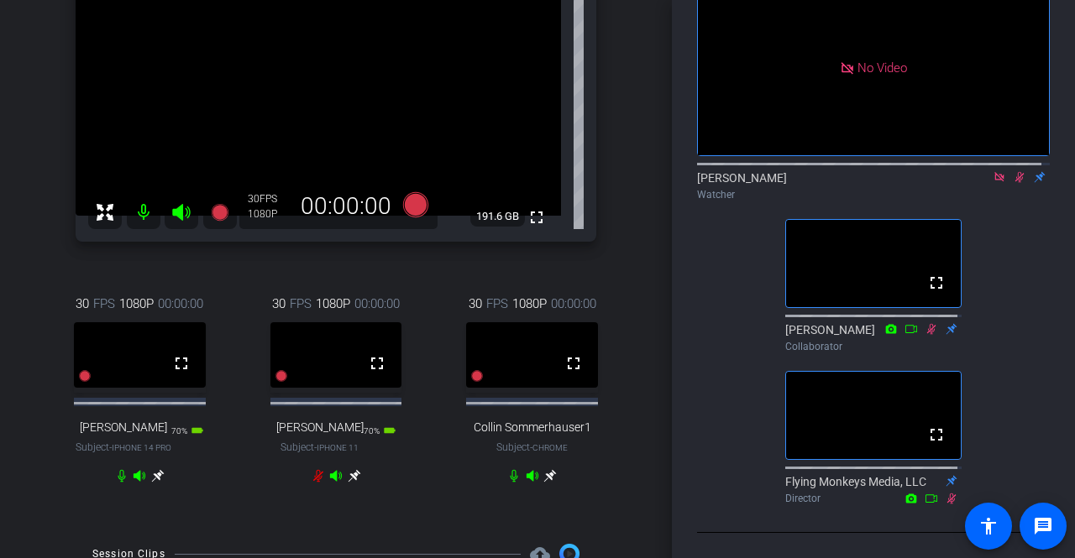
scroll to position [215, 0]
click at [1013, 171] on icon at bounding box center [1019, 177] width 13 height 12
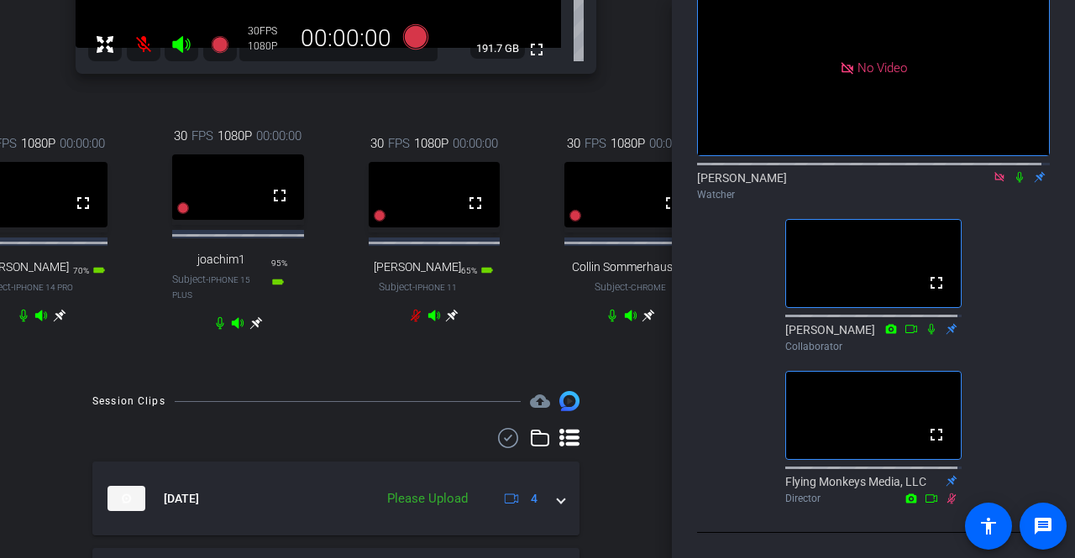
scroll to position [383, 0]
click at [1013, 171] on icon at bounding box center [1019, 177] width 13 height 12
click at [1016, 172] on icon at bounding box center [1019, 177] width 7 height 11
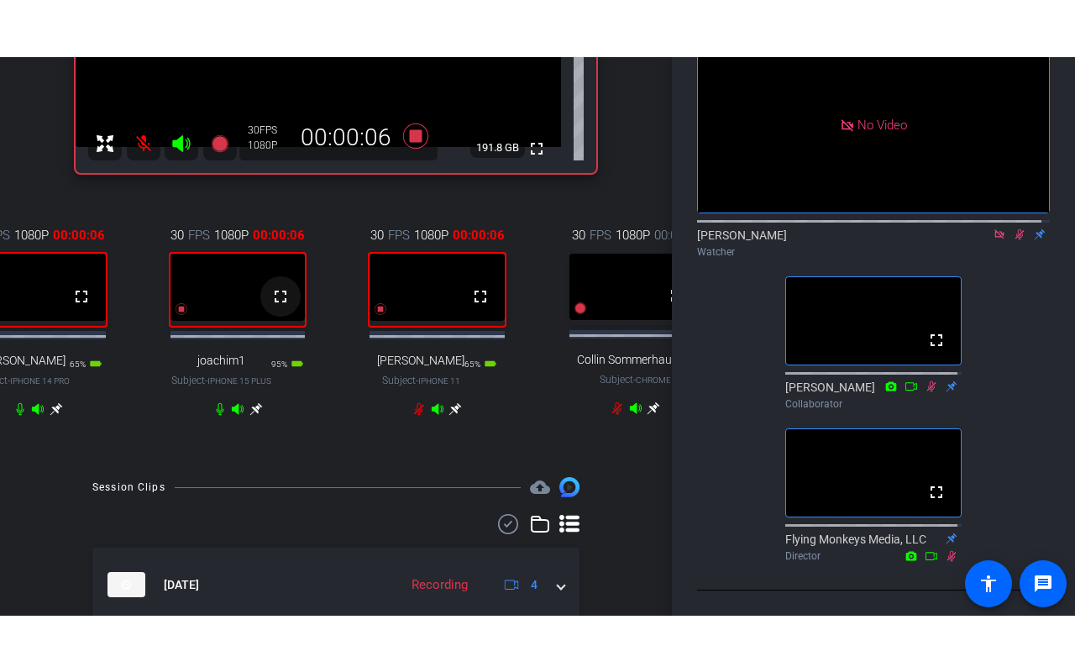
scroll to position [338, 0]
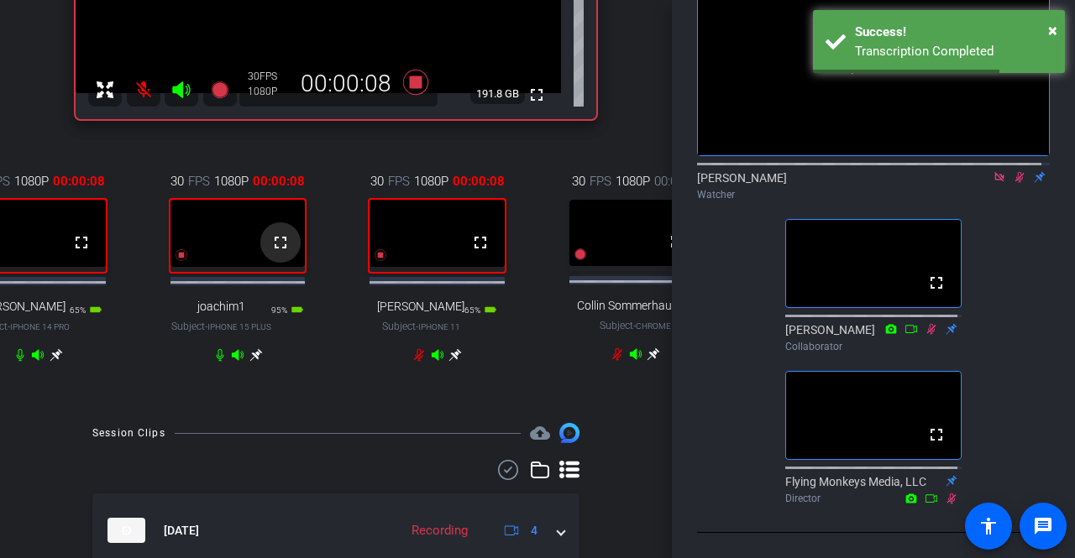
click at [277, 253] on mat-icon "fullscreen" at bounding box center [280, 243] width 20 height 20
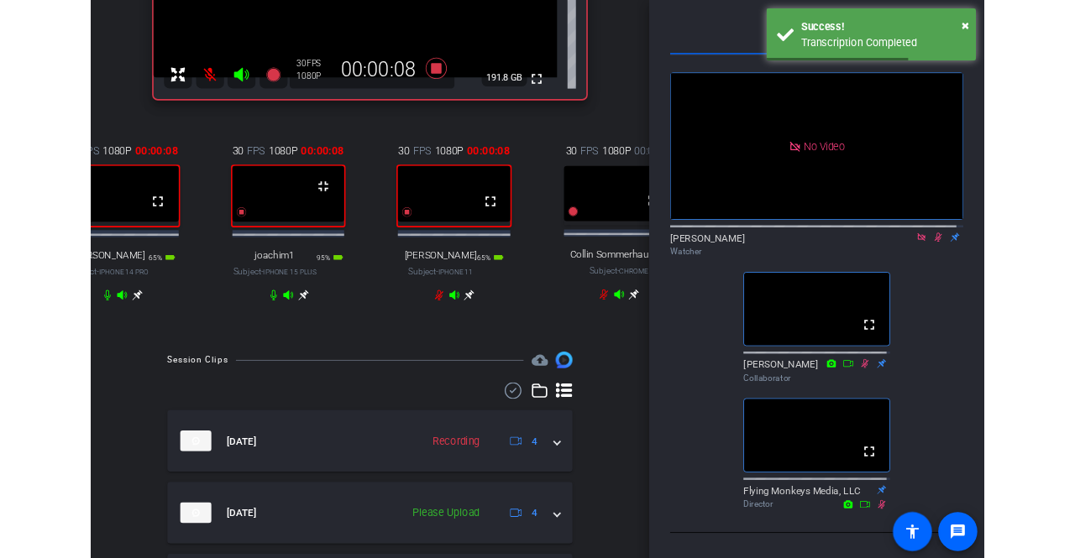
scroll to position [102, 0]
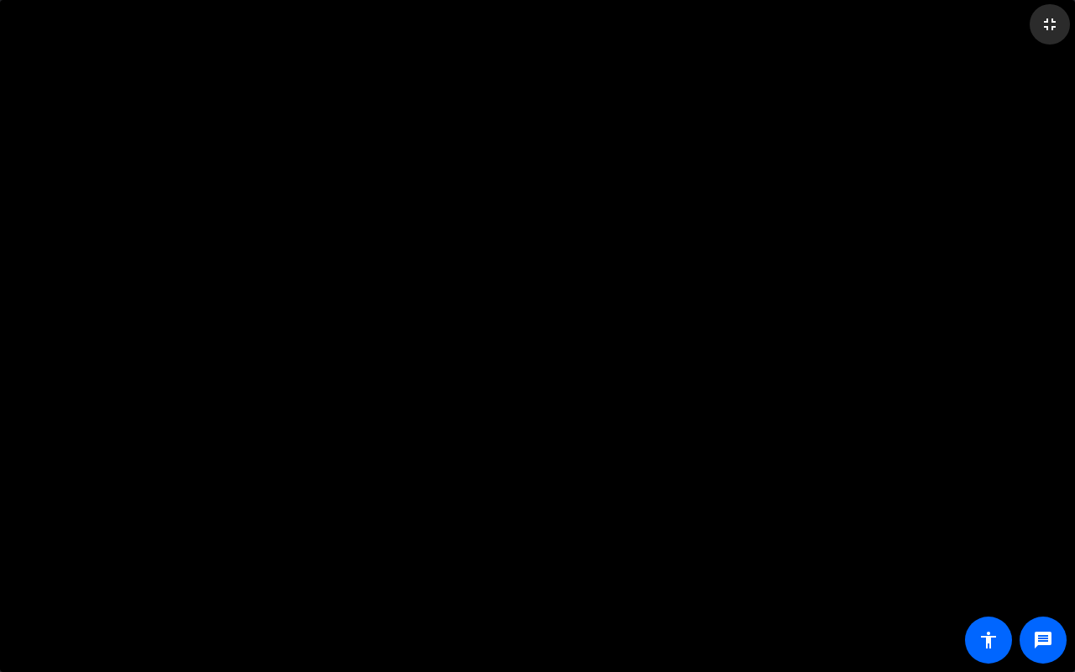
click at [1053, 24] on mat-icon "fullscreen_exit" at bounding box center [1050, 24] width 20 height 20
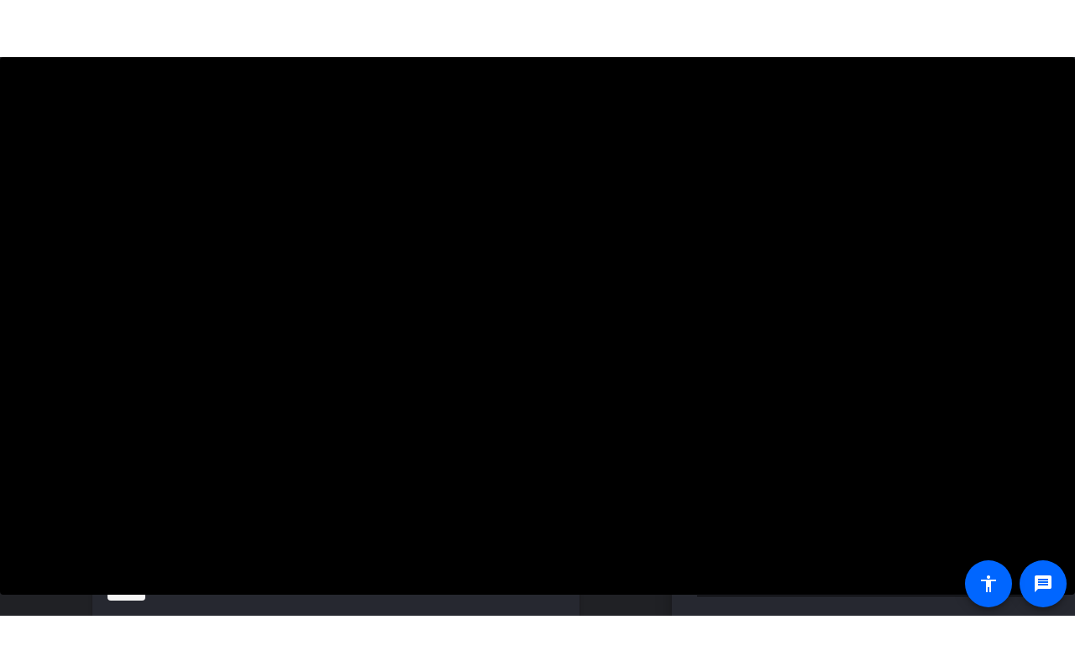
scroll to position [215, 0]
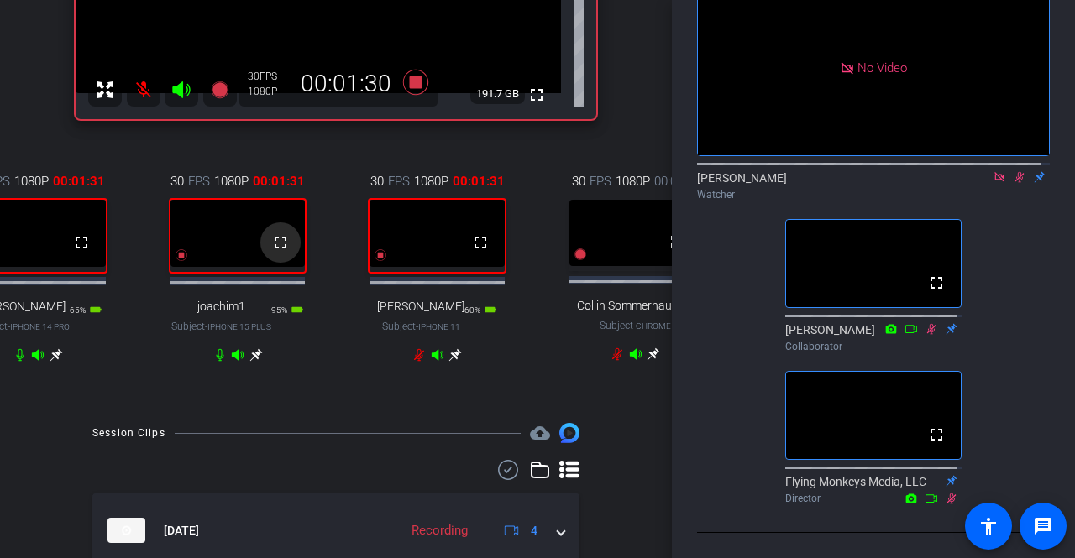
click at [281, 244] on mat-icon "fullscreen" at bounding box center [280, 243] width 20 height 20
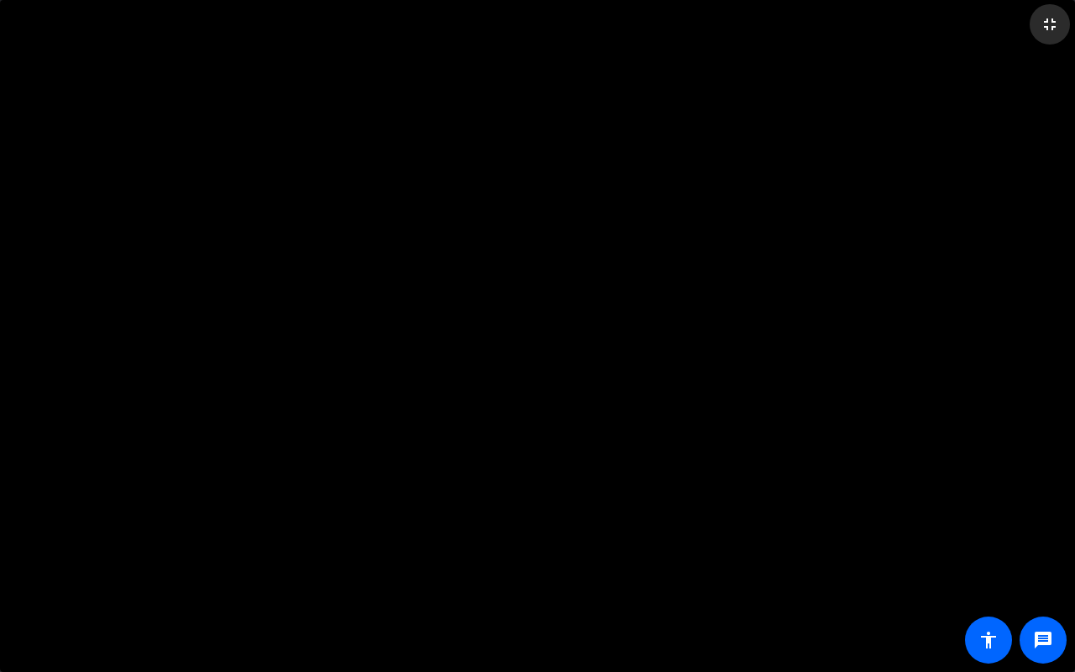
click at [1050, 20] on mat-icon "fullscreen_exit" at bounding box center [1050, 24] width 20 height 20
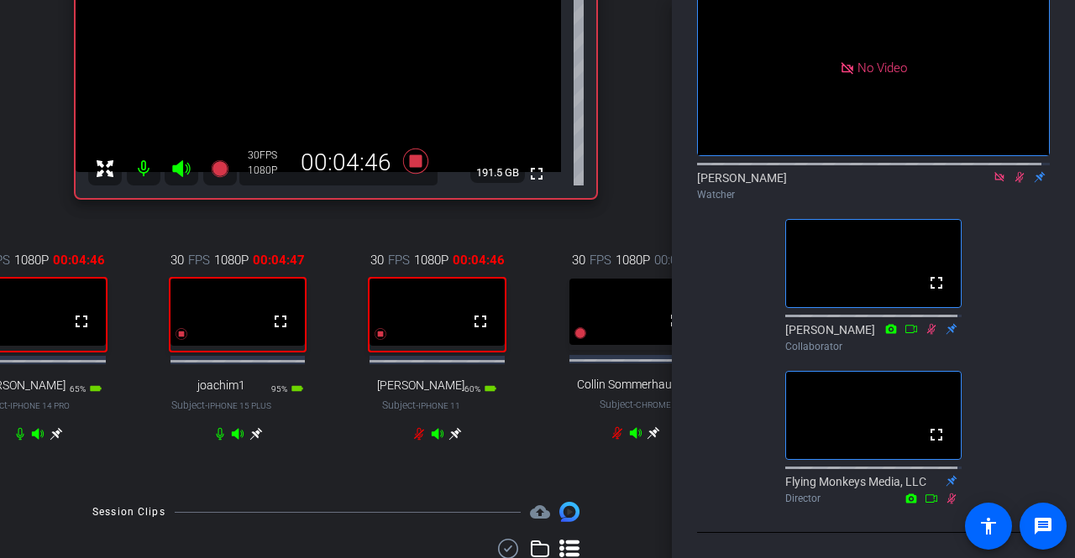
scroll to position [240, 0]
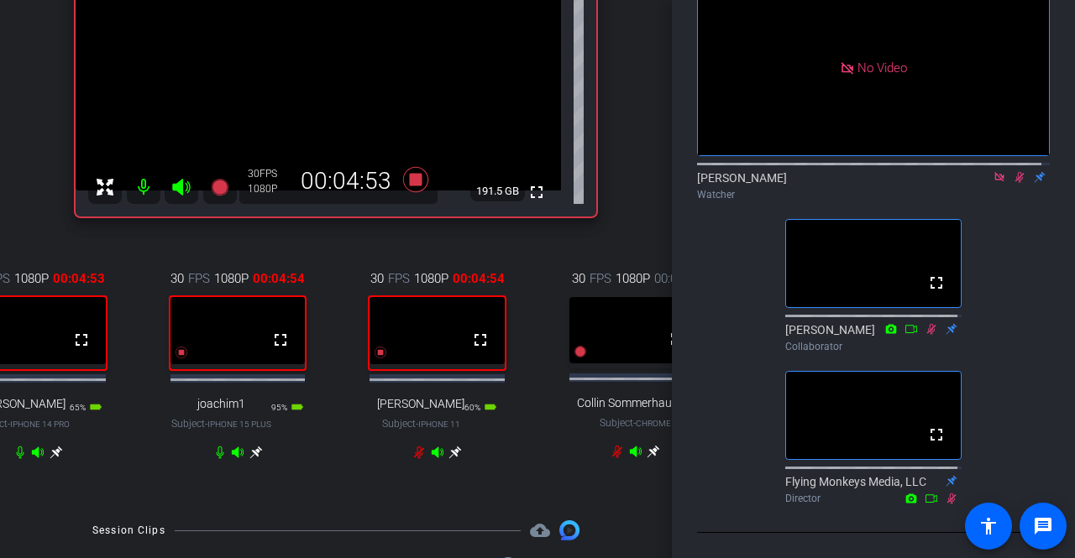
click at [215, 459] on div at bounding box center [238, 452] width 50 height 13
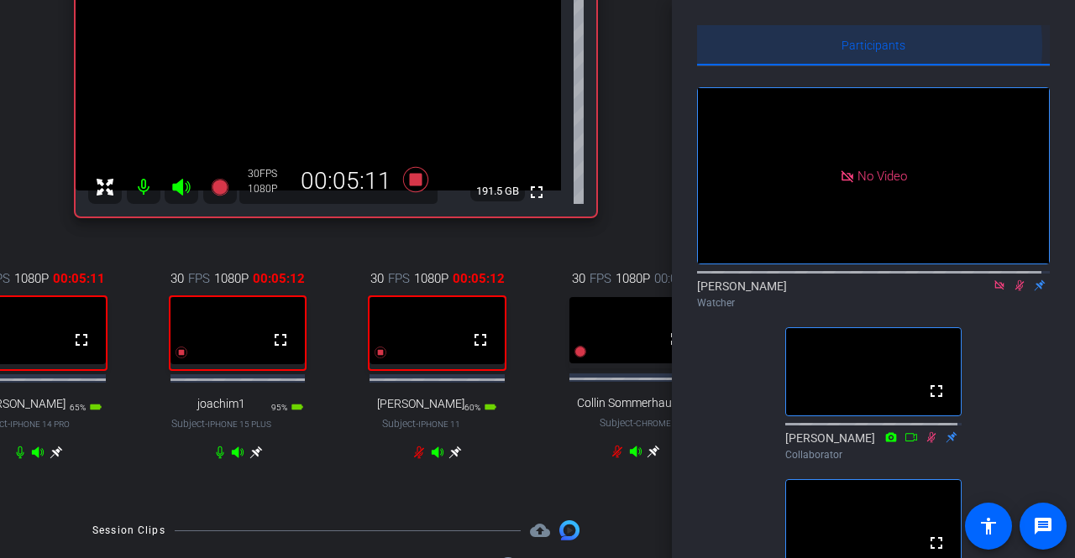
click at [862, 46] on span "Participants" at bounding box center [873, 45] width 64 height 12
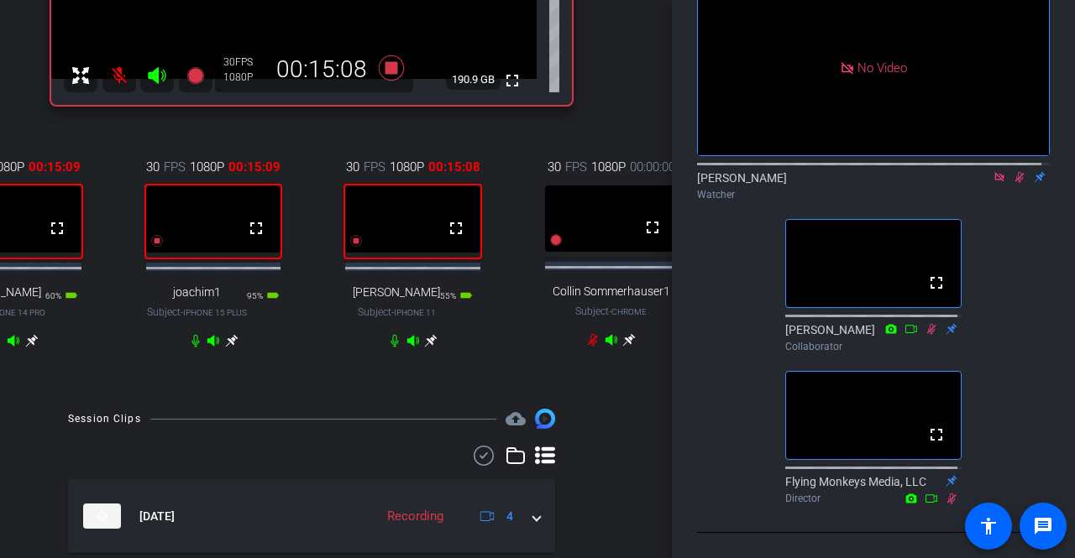
scroll to position [130, 0]
click at [1015, 172] on icon at bounding box center [1019, 177] width 9 height 11
click at [1016, 171] on icon at bounding box center [1019, 177] width 13 height 12
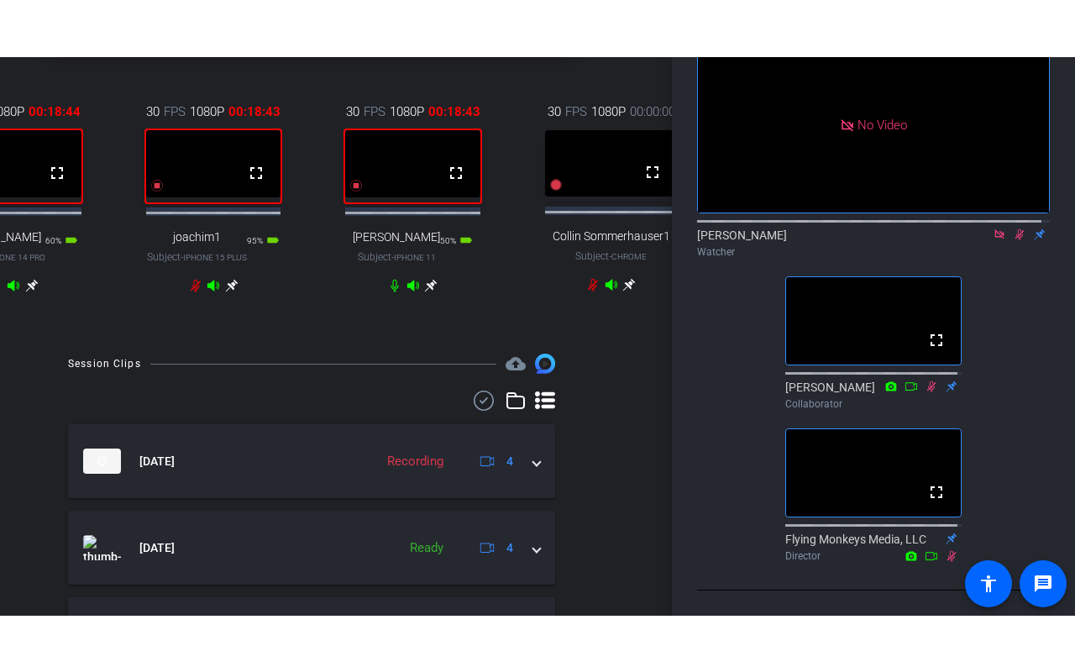
scroll to position [457, 24]
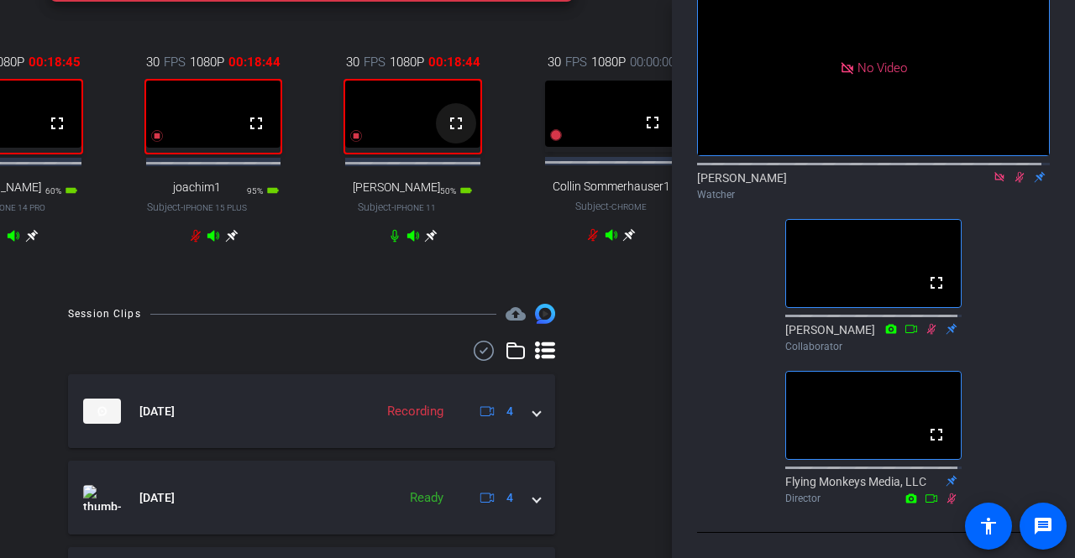
drag, startPoint x: 451, startPoint y: 135, endPoint x: 450, endPoint y: 208, distance: 73.1
click at [450, 134] on mat-icon "fullscreen" at bounding box center [456, 123] width 20 height 20
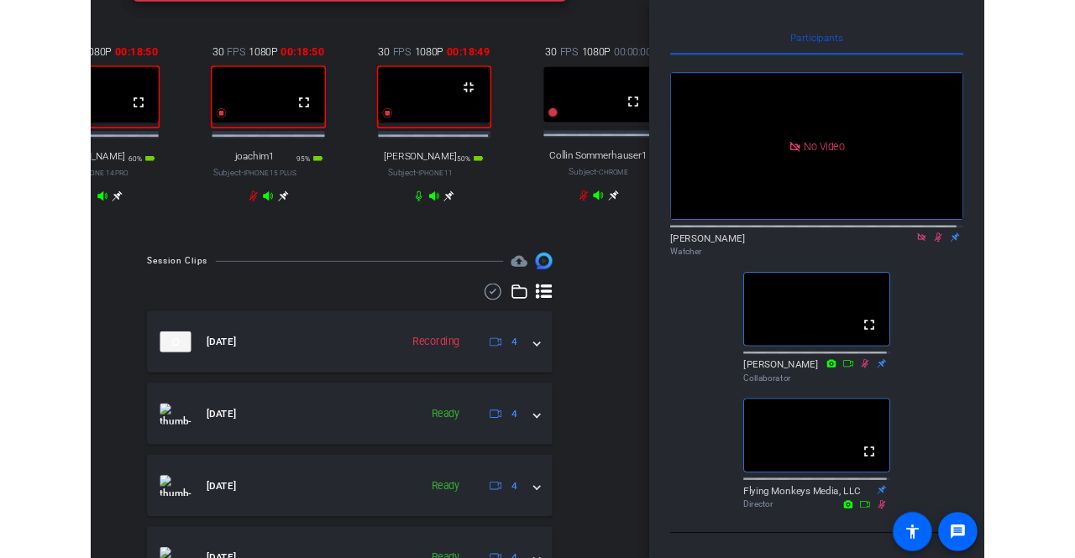
scroll to position [130, 0]
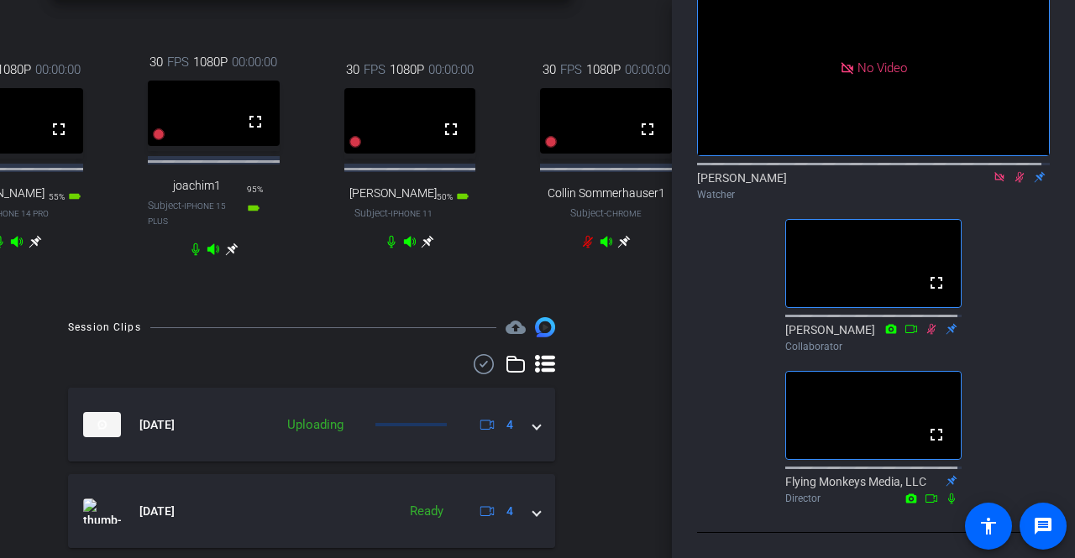
click at [1015, 172] on icon at bounding box center [1019, 177] width 9 height 11
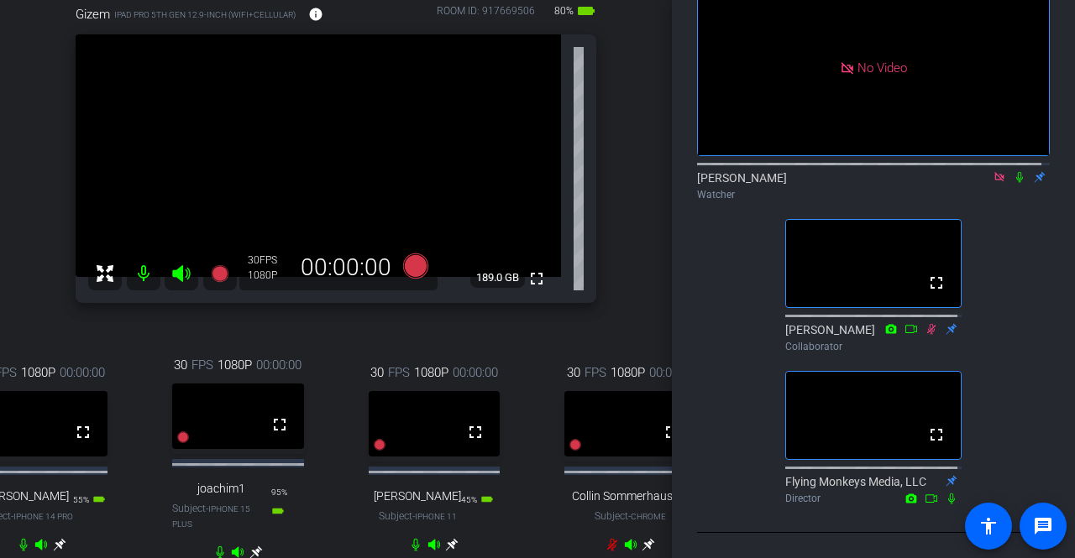
scroll to position [146, 0]
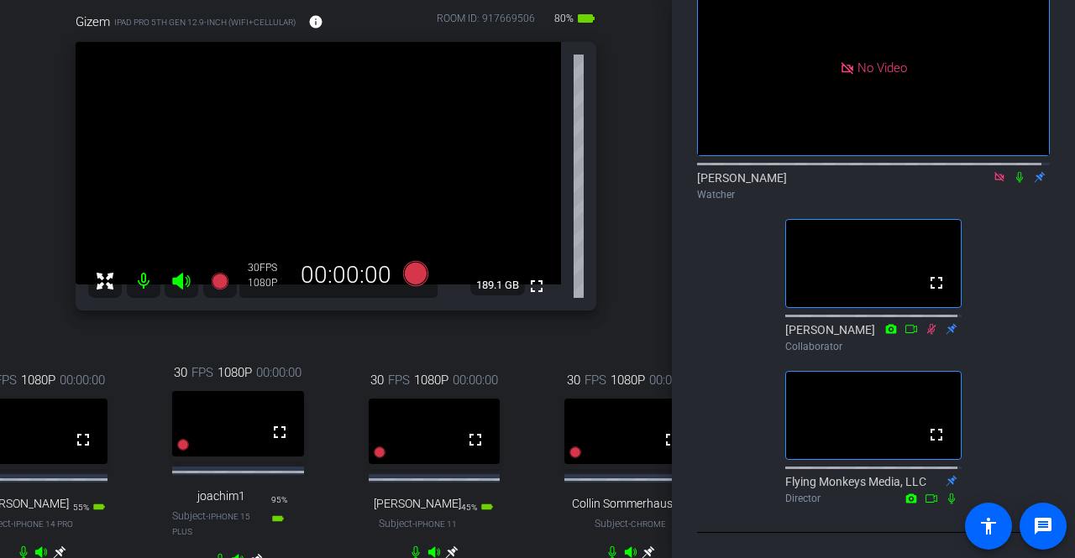
click at [1016, 173] on icon at bounding box center [1019, 177] width 7 height 11
click at [1009, 179] on mat-icon at bounding box center [1019, 177] width 20 height 15
click at [1013, 172] on icon at bounding box center [1019, 177] width 13 height 12
click at [1013, 174] on icon at bounding box center [1019, 177] width 13 height 12
click at [1016, 173] on icon at bounding box center [1019, 177] width 7 height 11
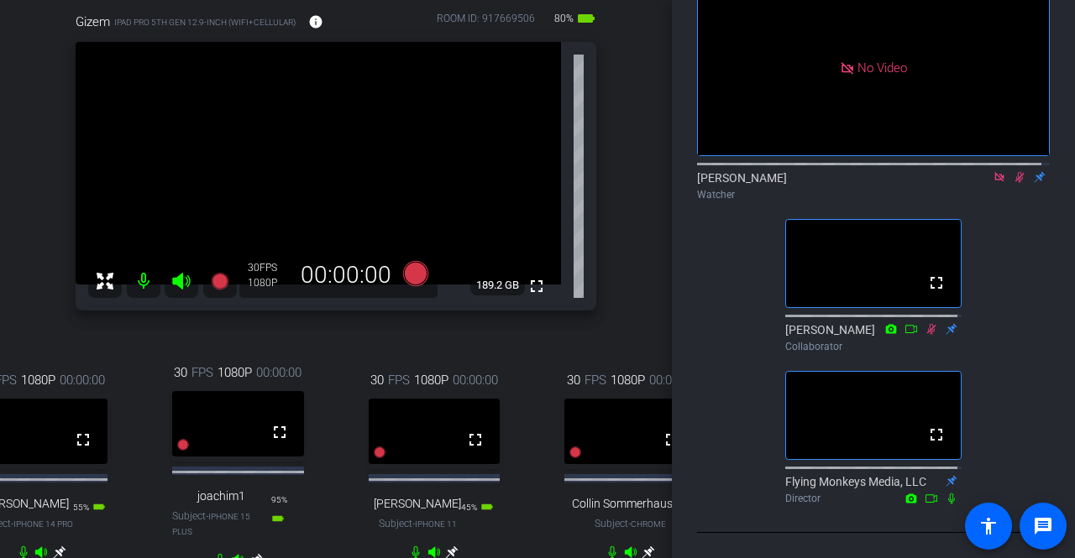
click at [1014, 171] on icon at bounding box center [1019, 177] width 13 height 12
click at [1013, 174] on icon at bounding box center [1019, 177] width 13 height 12
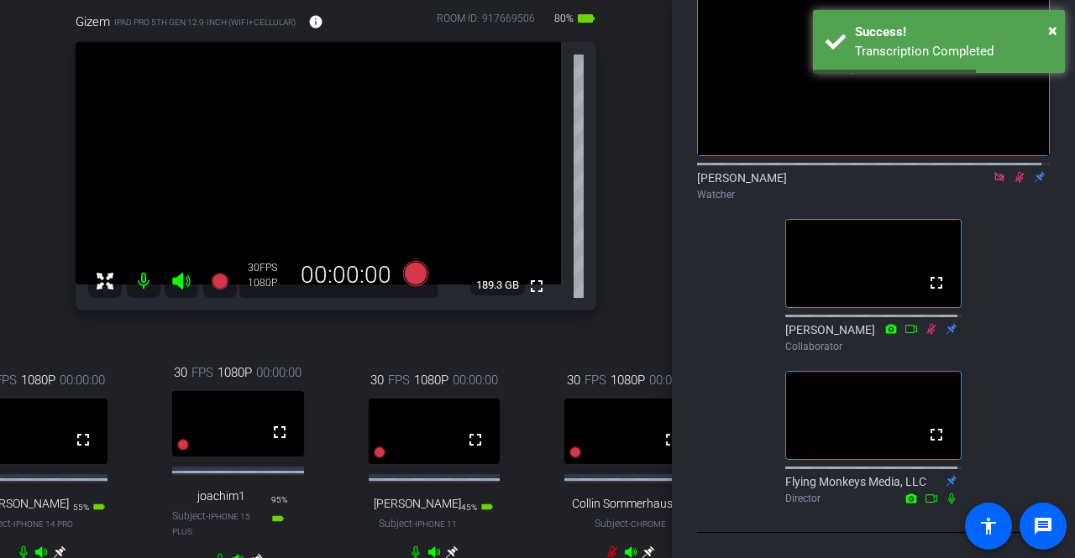
click at [1013, 174] on icon at bounding box center [1019, 177] width 13 height 12
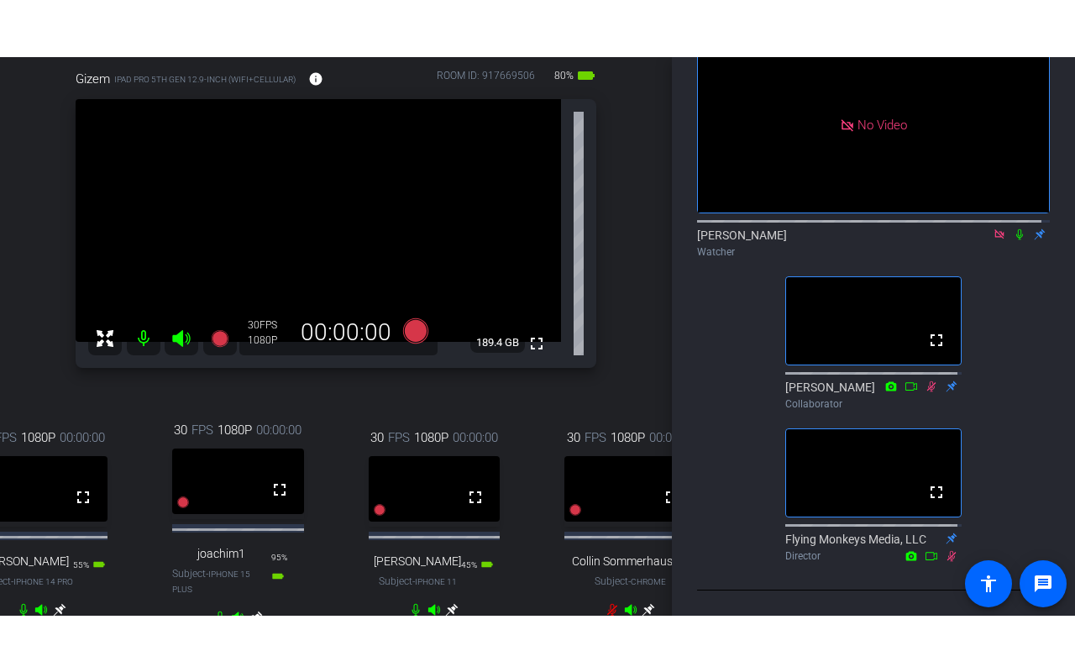
scroll to position [215, 0]
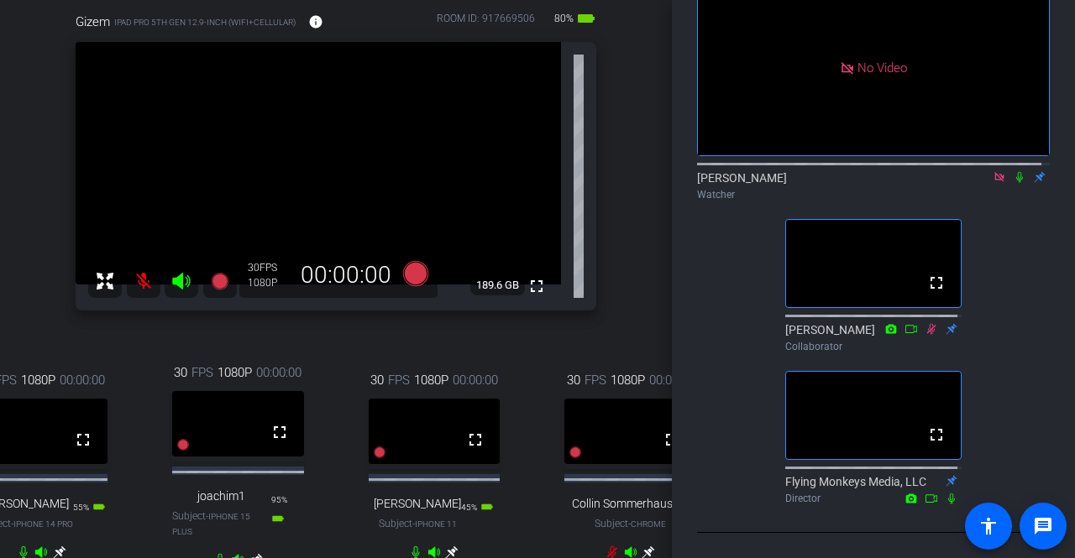
click at [1013, 171] on icon at bounding box center [1019, 177] width 13 height 12
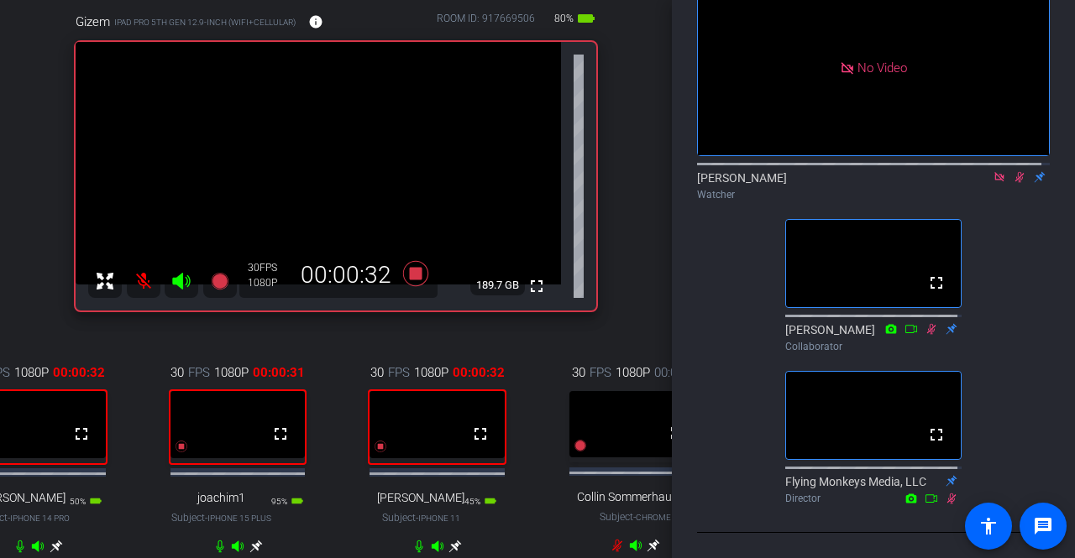
click at [1015, 171] on icon at bounding box center [1019, 177] width 13 height 12
click at [1014, 171] on icon at bounding box center [1019, 177] width 13 height 12
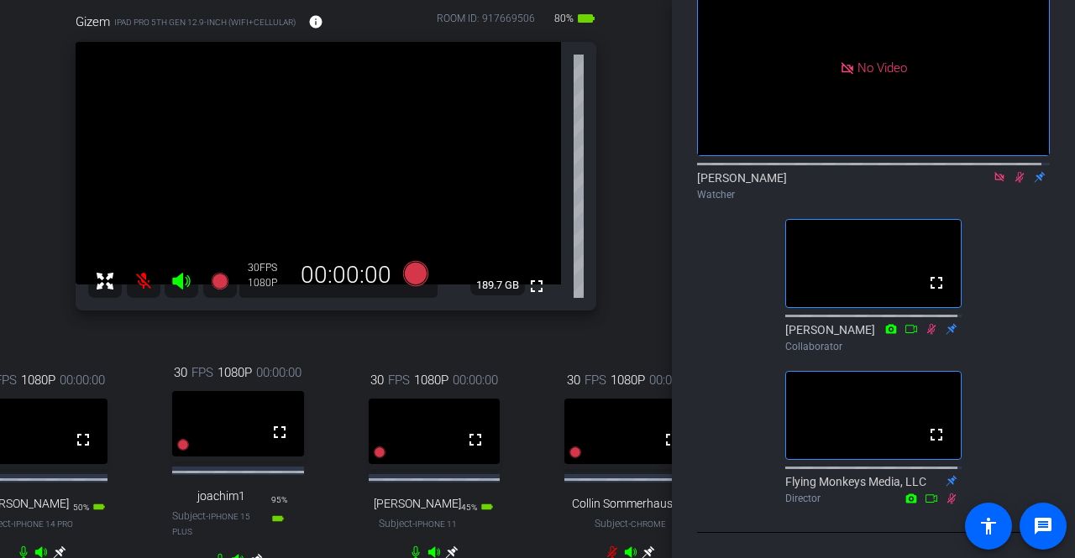
click at [1014, 171] on icon at bounding box center [1019, 177] width 13 height 12
click at [1015, 171] on icon at bounding box center [1019, 177] width 13 height 12
click at [1015, 172] on icon at bounding box center [1019, 177] width 9 height 11
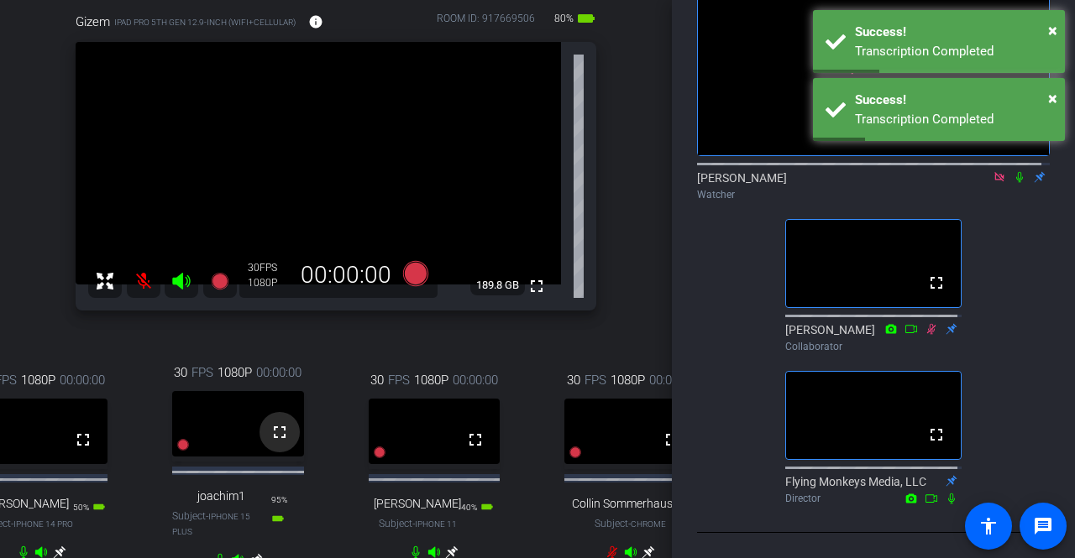
click at [280, 439] on mat-icon "fullscreen" at bounding box center [280, 432] width 20 height 20
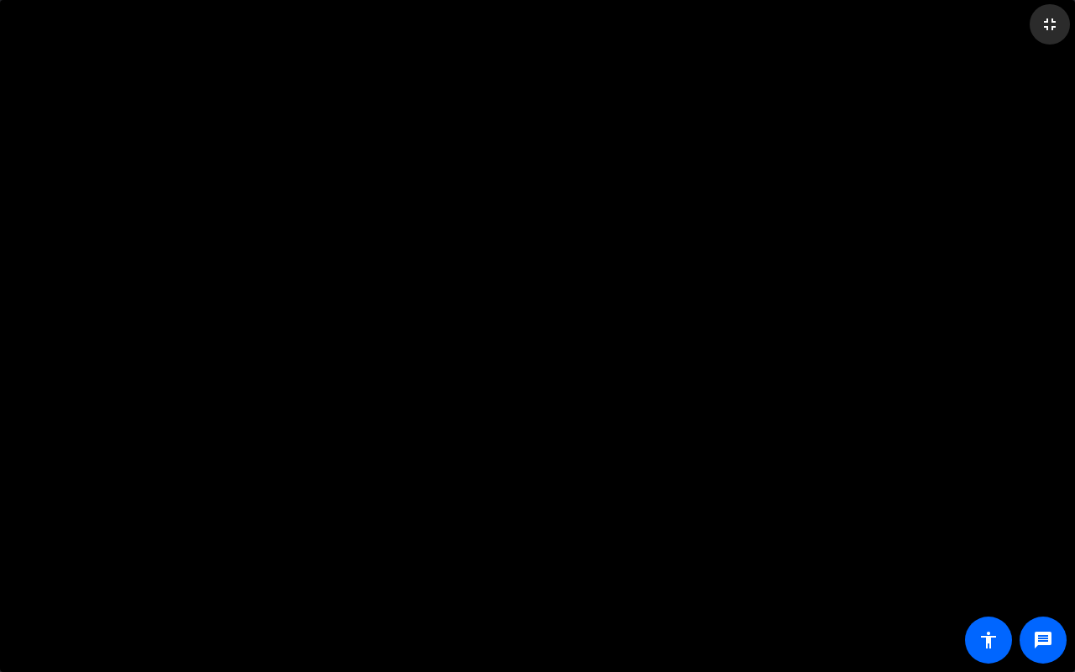
click at [1050, 25] on mat-icon "fullscreen_exit" at bounding box center [1050, 24] width 20 height 20
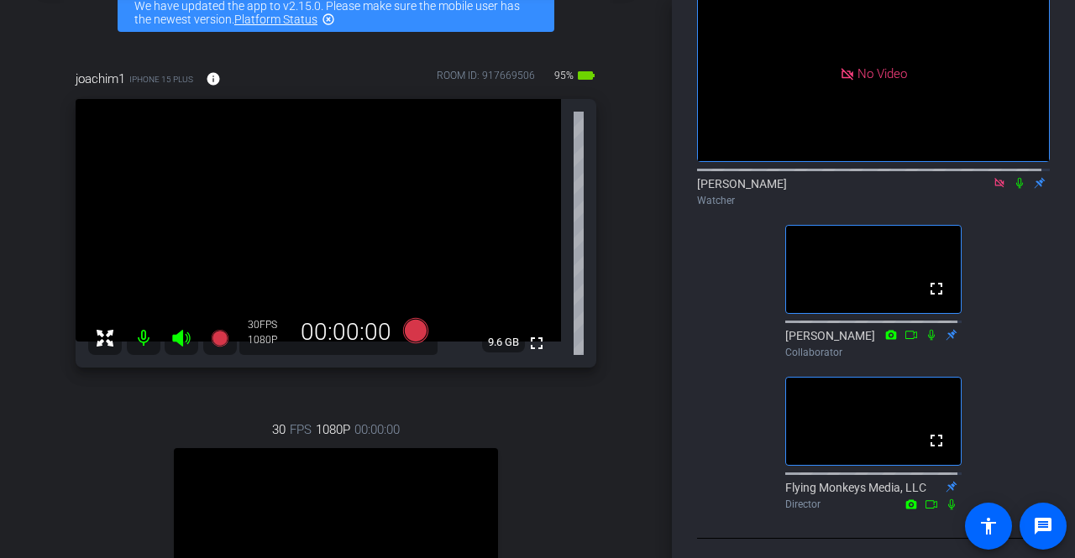
scroll to position [101, 0]
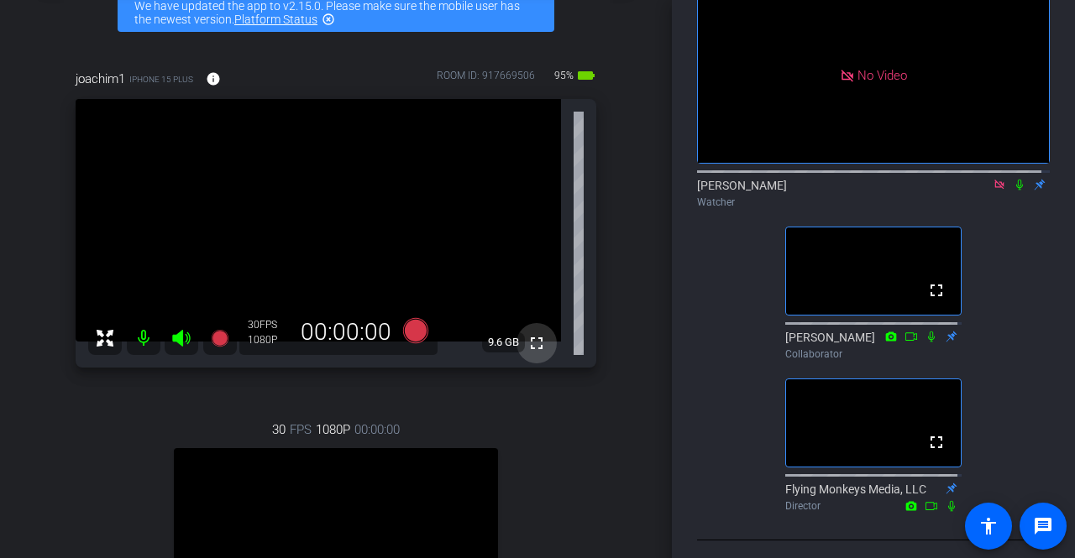
click at [529, 346] on mat-icon "fullscreen" at bounding box center [537, 343] width 20 height 20
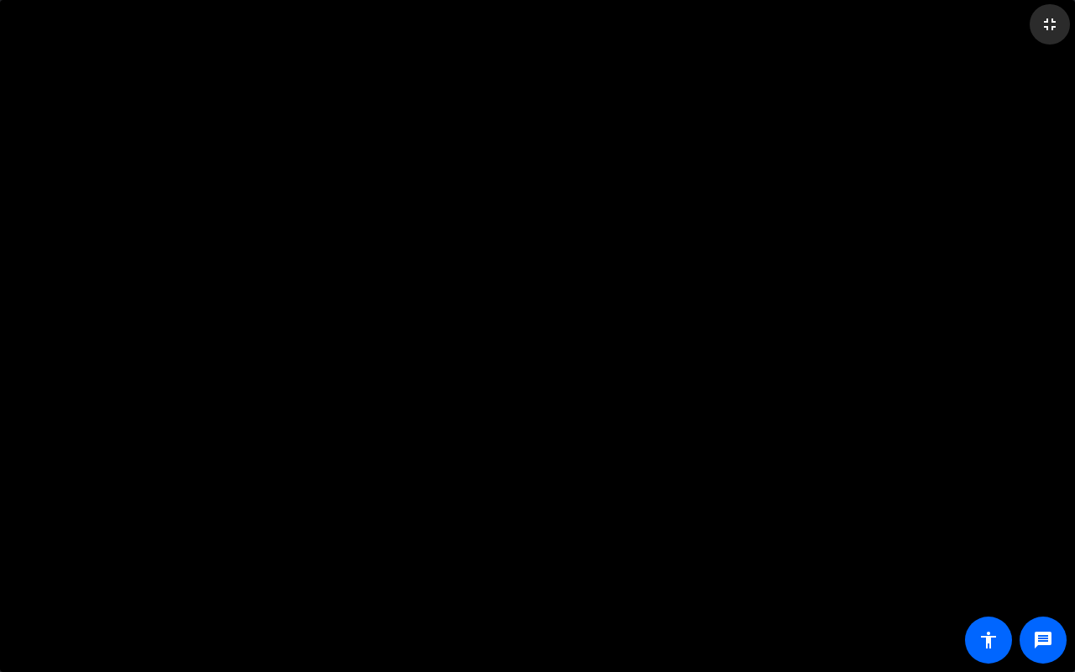
click at [1054, 24] on mat-icon "fullscreen_exit" at bounding box center [1050, 24] width 20 height 20
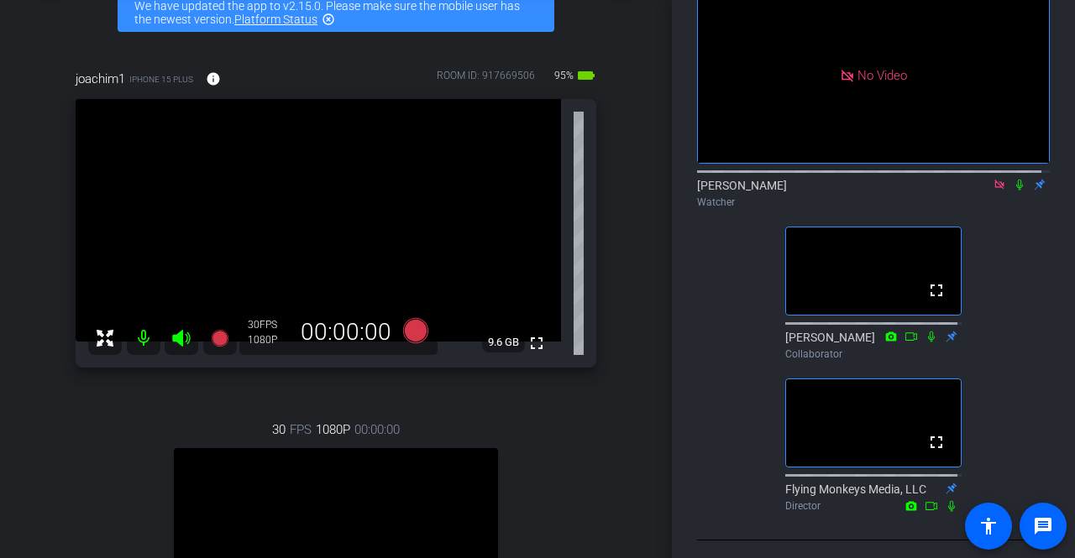
click at [1016, 191] on icon at bounding box center [1019, 185] width 7 height 11
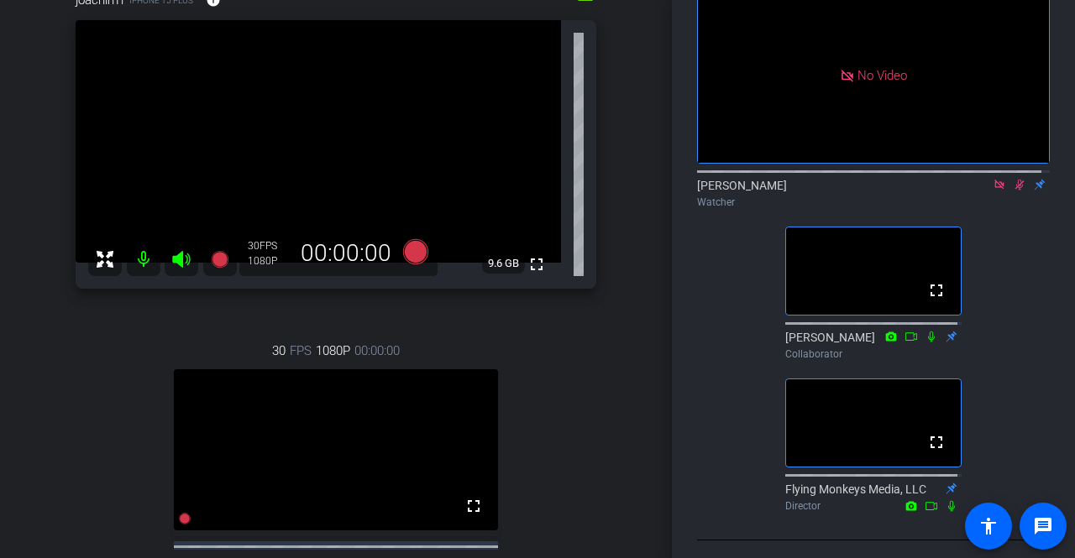
scroll to position [170, 0]
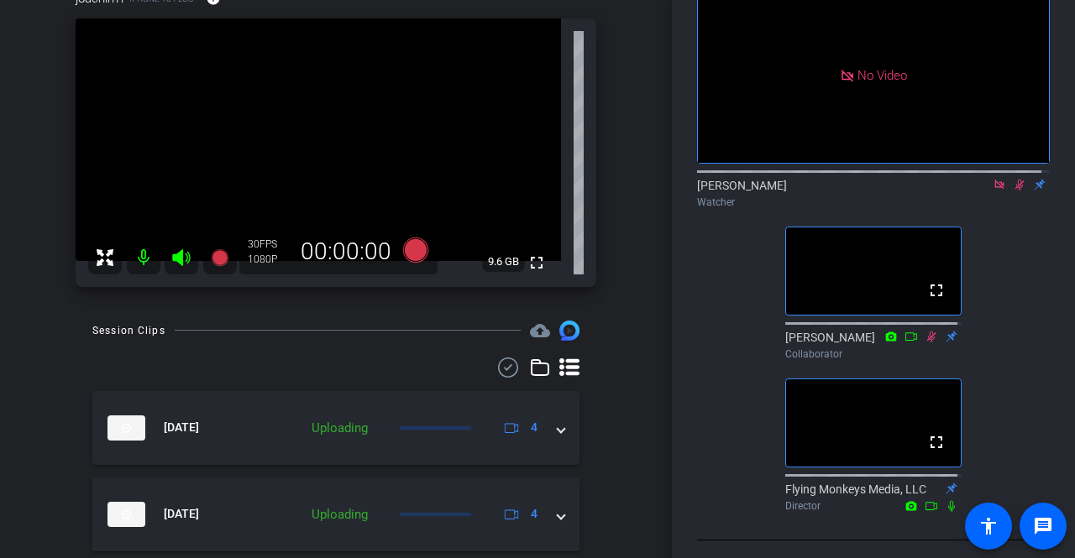
click at [1015, 191] on icon at bounding box center [1019, 185] width 9 height 11
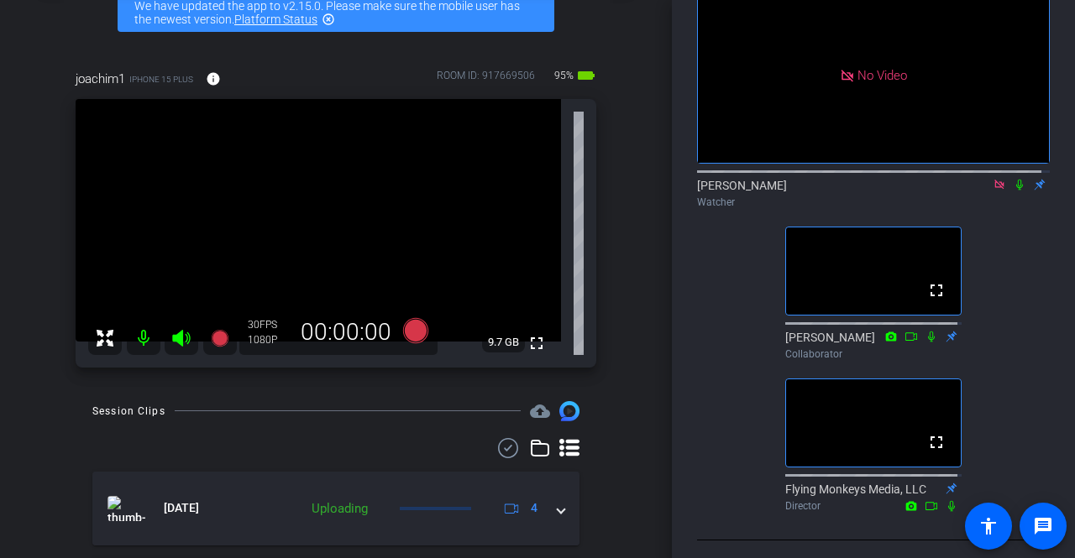
scroll to position [0, 0]
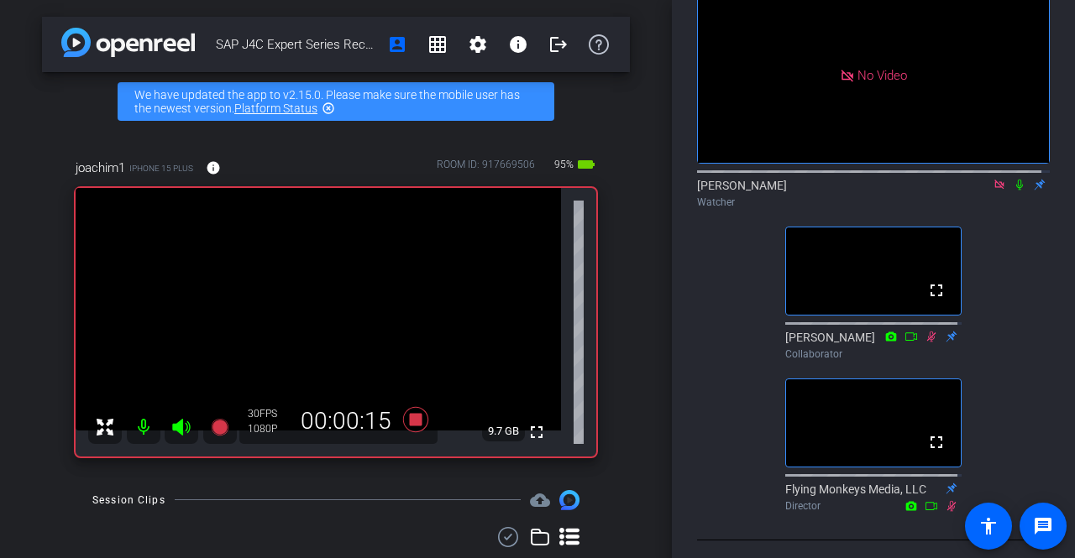
click at [1016, 191] on icon at bounding box center [1019, 185] width 7 height 11
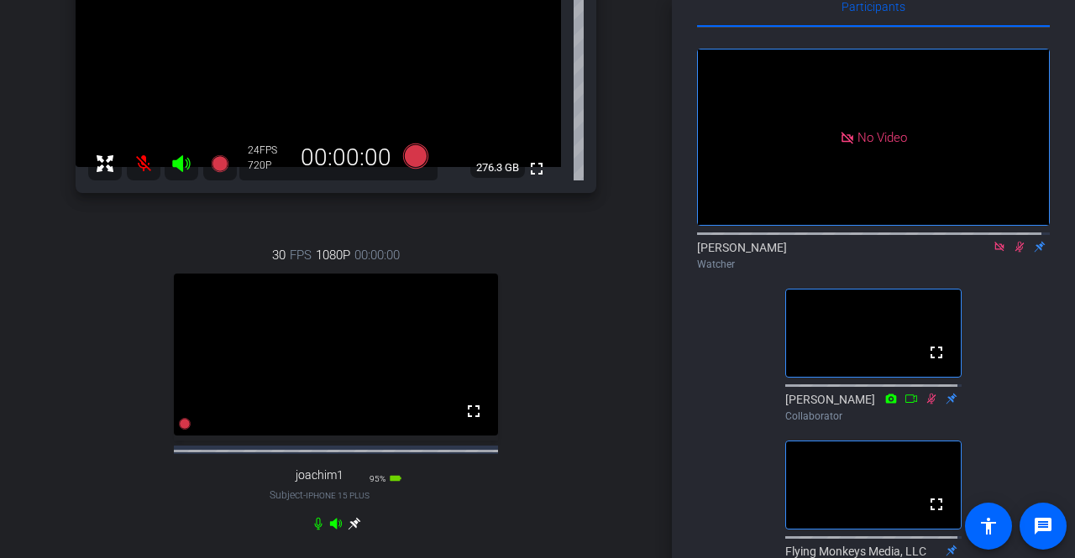
scroll to position [37, 0]
click at [1013, 254] on icon at bounding box center [1019, 249] width 13 height 12
click at [1016, 254] on icon at bounding box center [1019, 249] width 7 height 11
click at [1013, 254] on icon at bounding box center [1019, 249] width 13 height 12
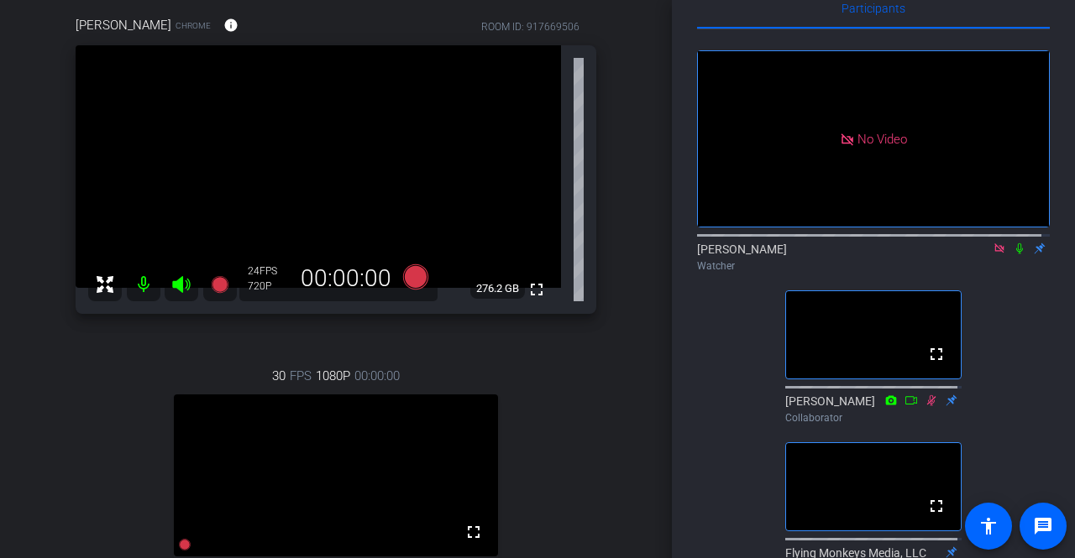
scroll to position [141, 0]
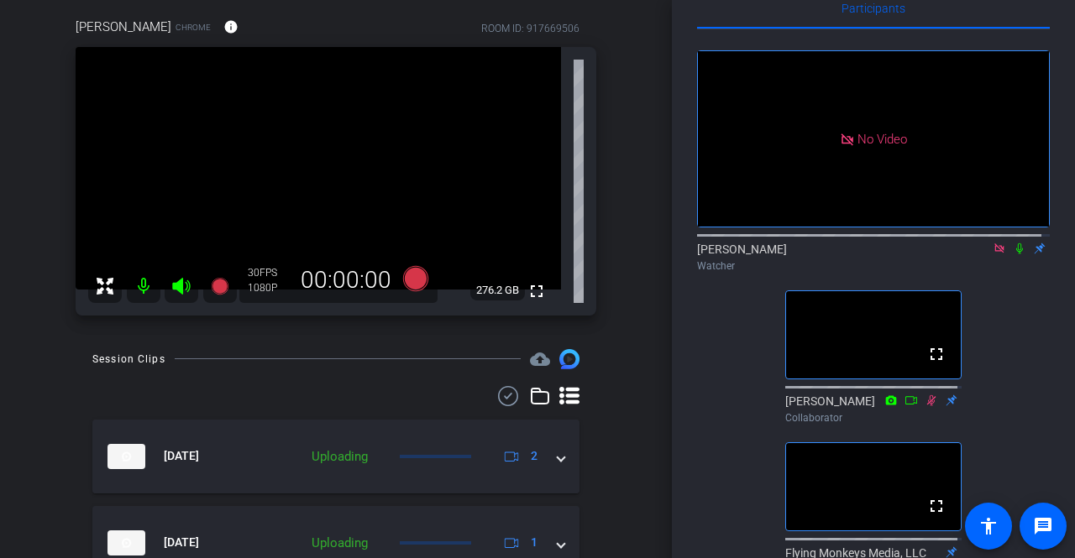
click at [1016, 254] on icon at bounding box center [1019, 249] width 7 height 11
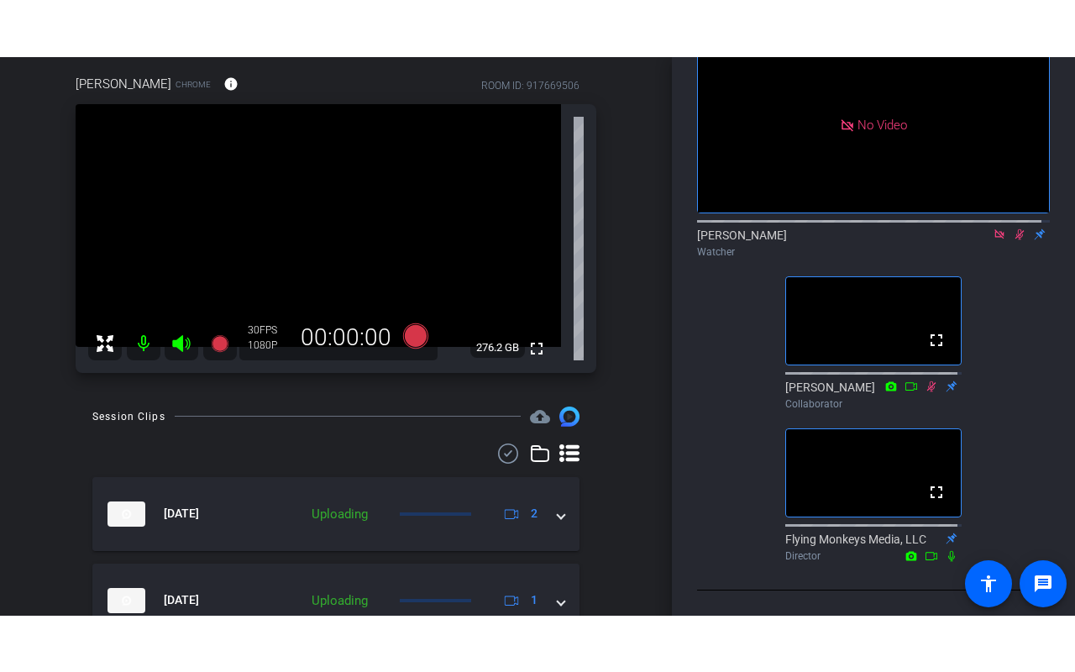
scroll to position [208, 0]
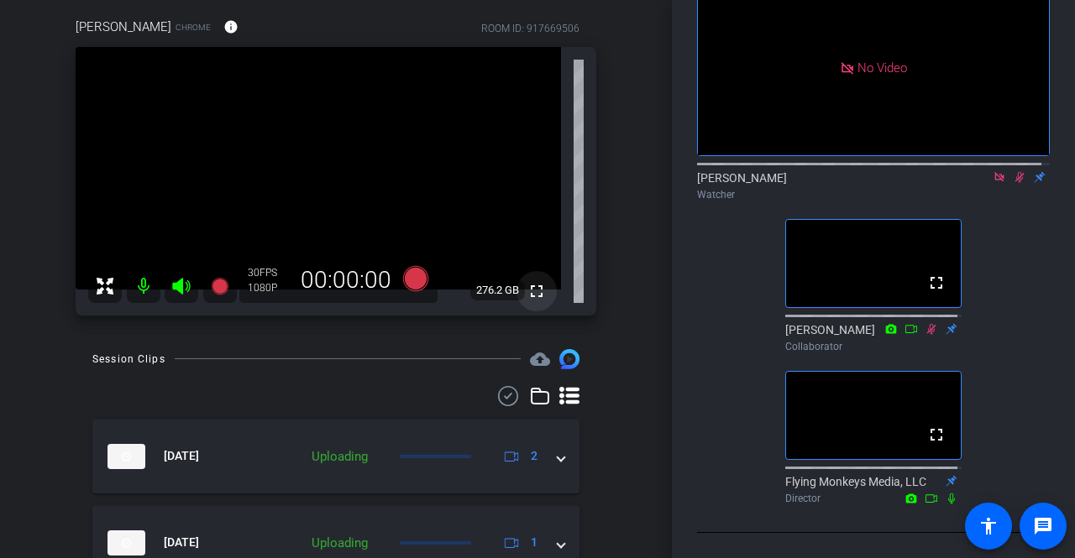
click at [531, 290] on mat-icon "fullscreen" at bounding box center [537, 291] width 20 height 20
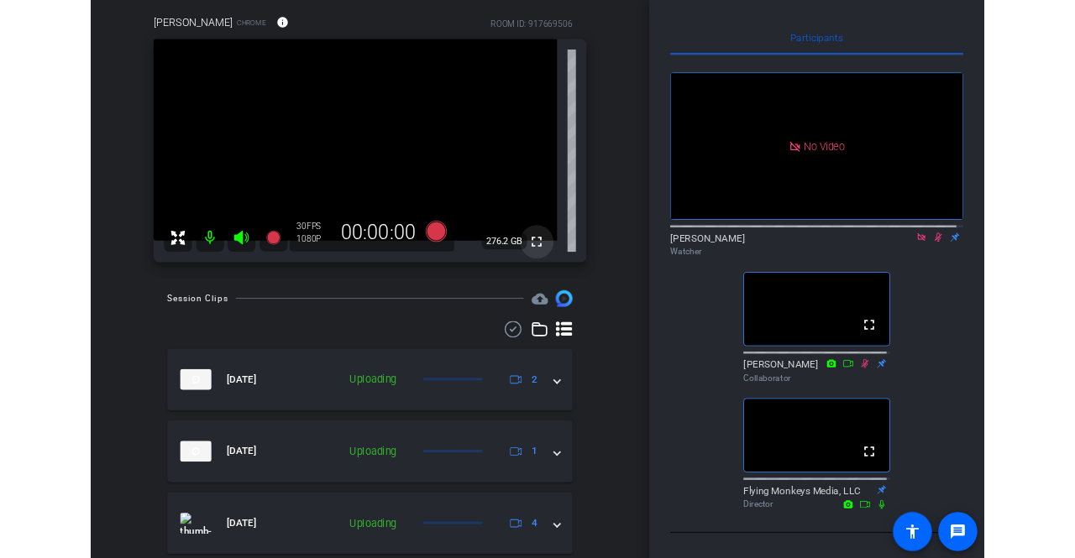
scroll to position [102, 0]
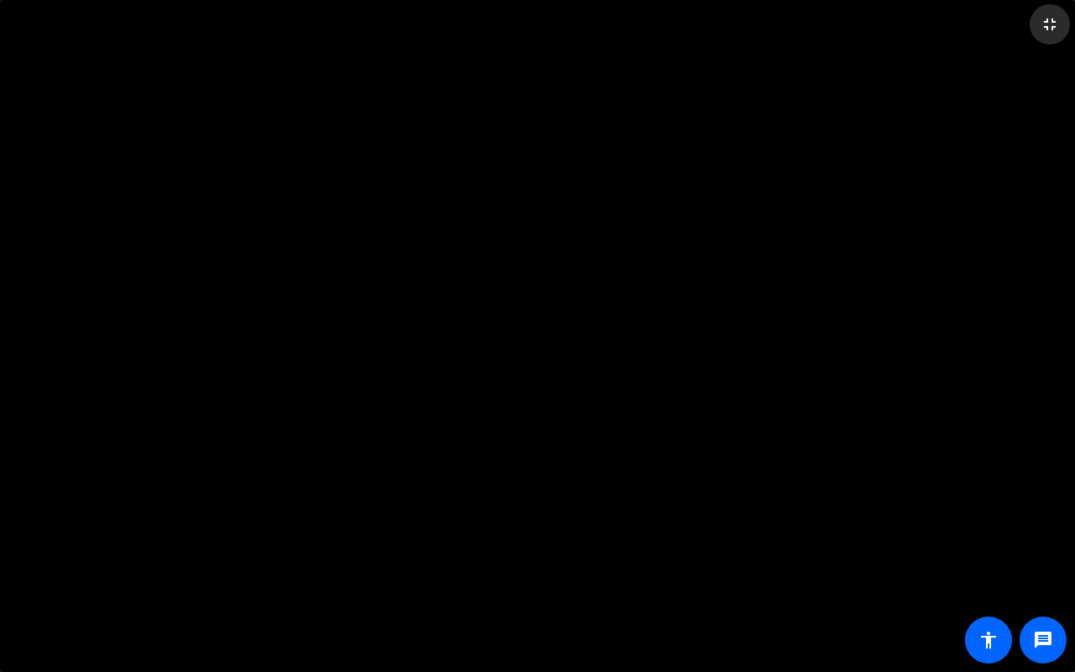
click at [1056, 18] on mat-icon "fullscreen_exit" at bounding box center [1050, 24] width 20 height 20
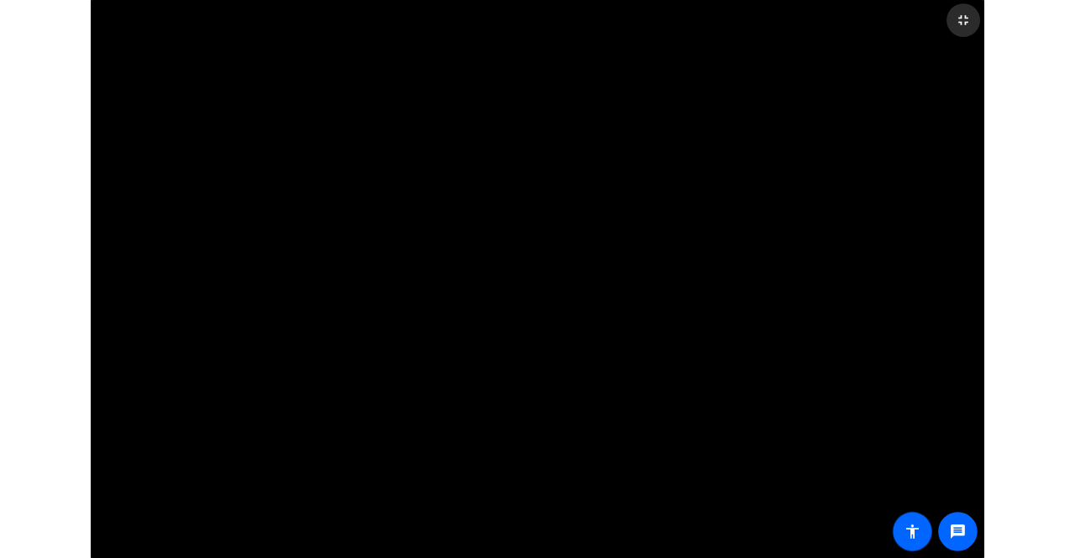
scroll to position [208, 0]
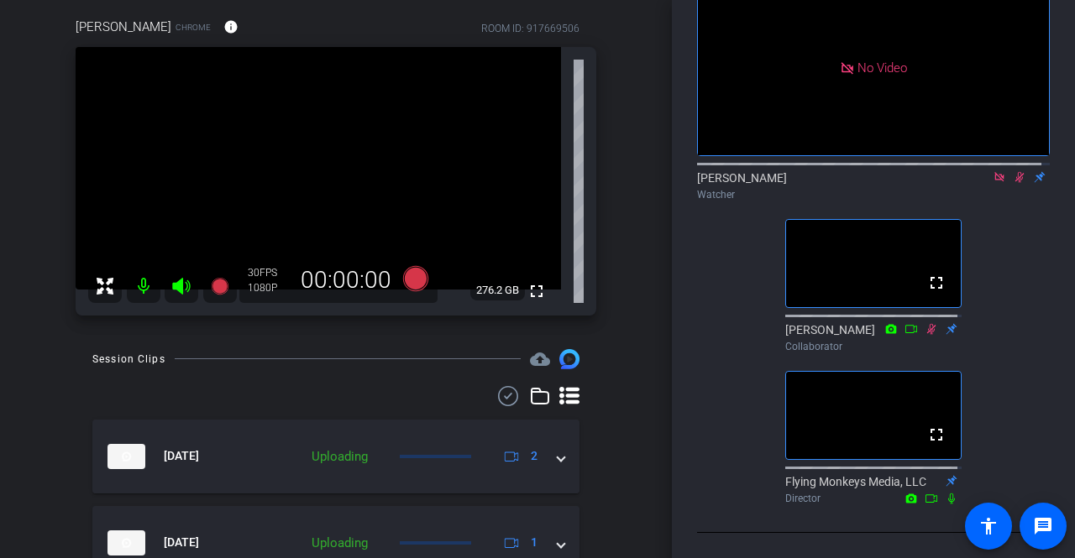
click at [1009, 170] on mat-icon at bounding box center [1019, 177] width 20 height 15
click at [1016, 172] on icon at bounding box center [1019, 177] width 7 height 11
click at [1013, 171] on icon at bounding box center [1019, 177] width 13 height 12
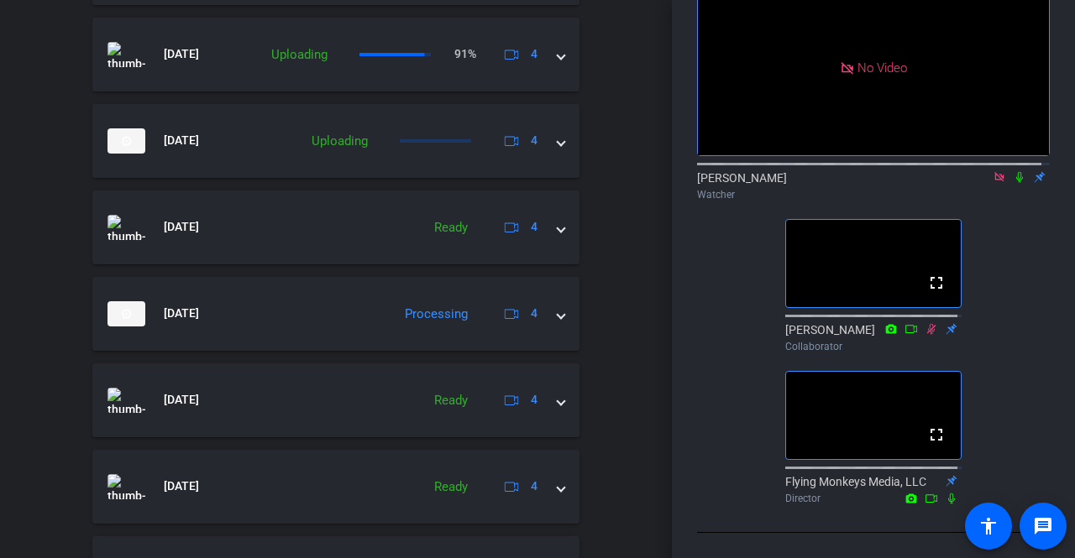
scroll to position [914, 0]
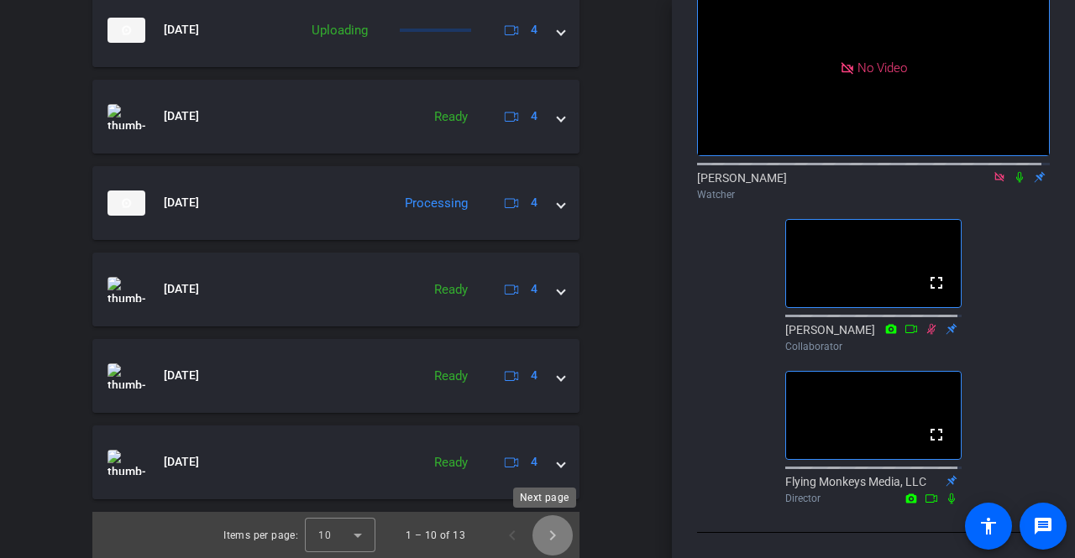
click at [546, 532] on span "Next page" at bounding box center [552, 536] width 40 height 40
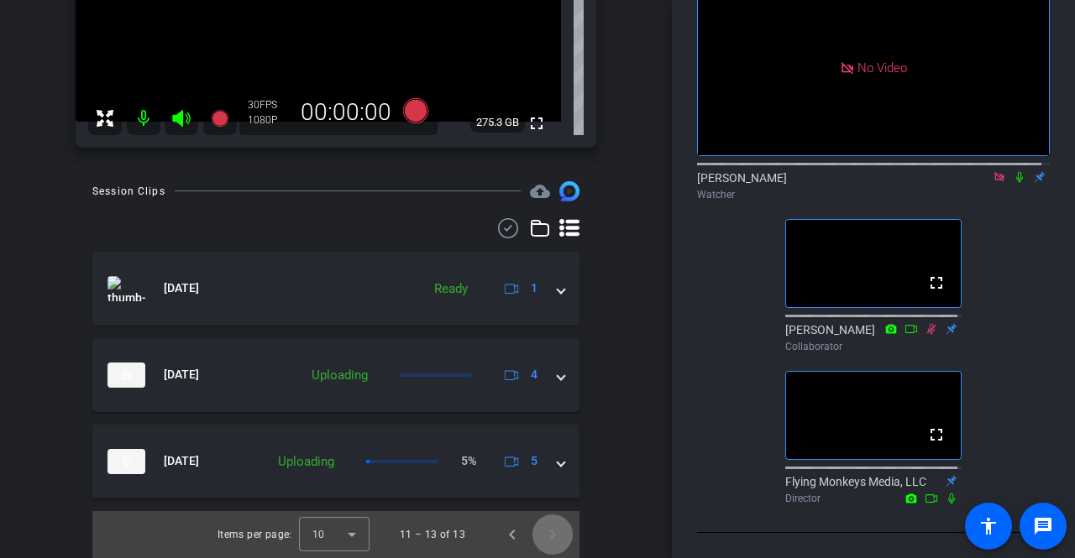
scroll to position [308, 0]
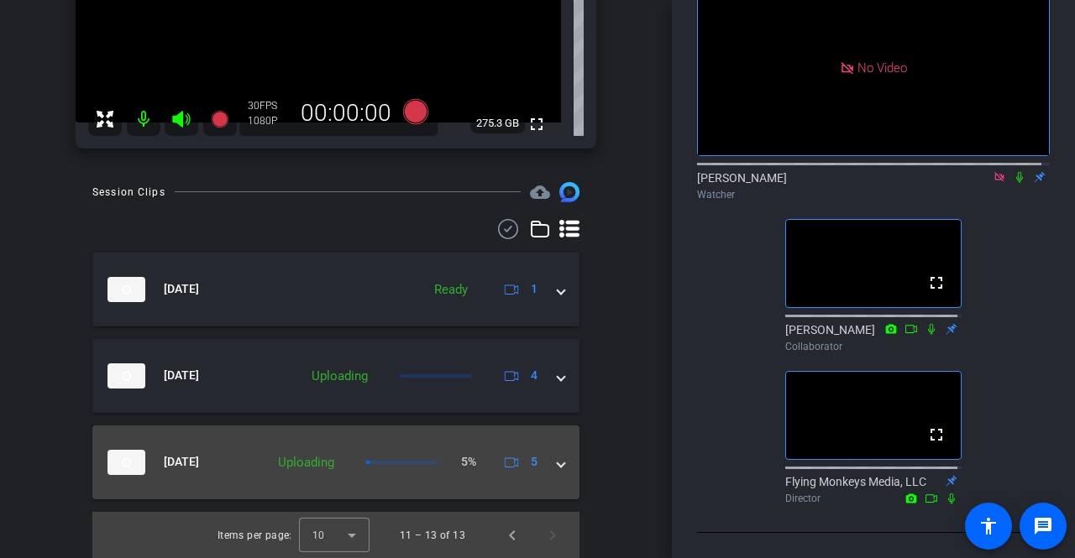
click at [558, 464] on mat-expansion-panel-header "[DATE] Uploading 5% 5" at bounding box center [335, 463] width 487 height 74
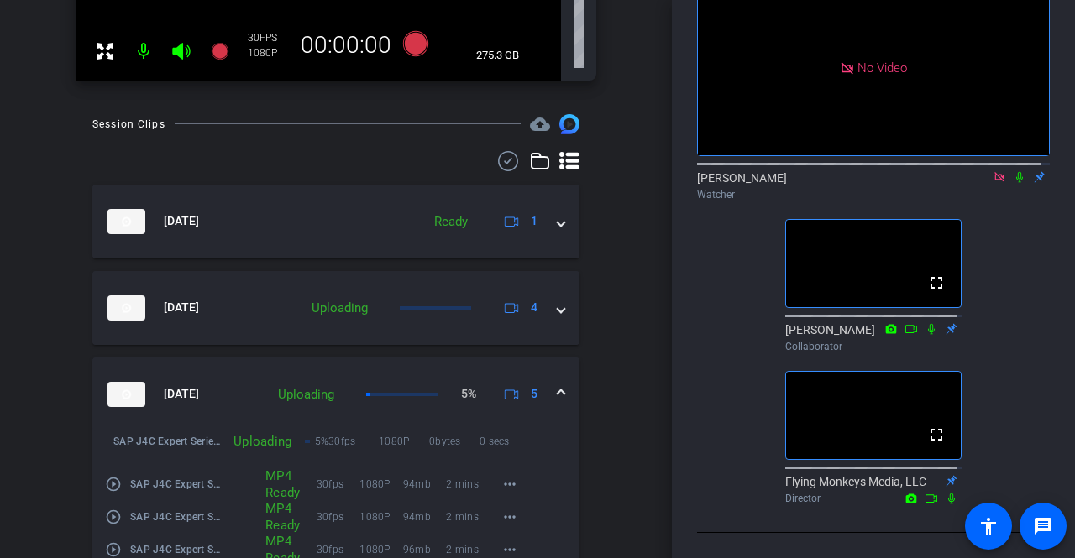
scroll to position [497, 0]
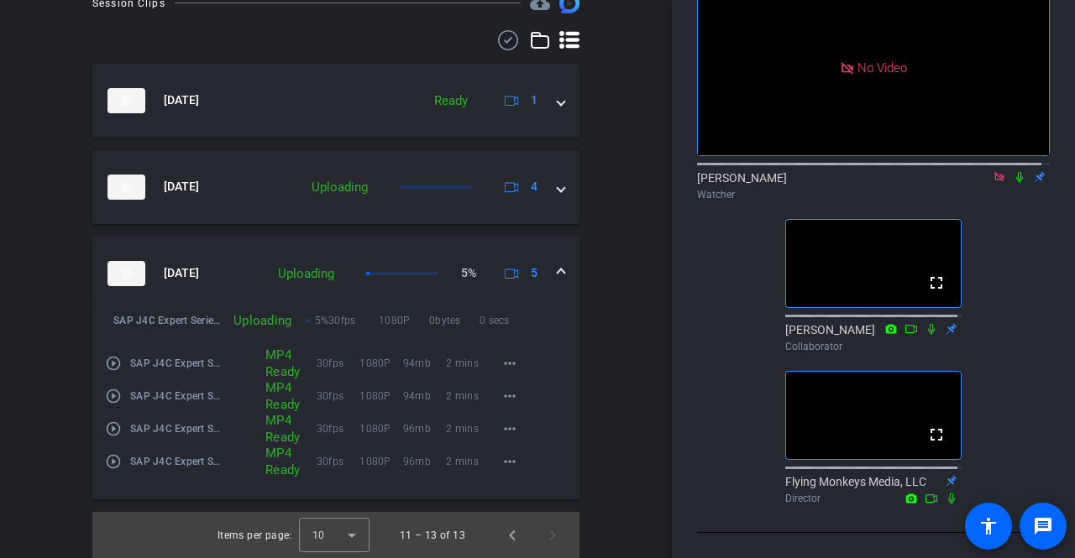
click at [558, 273] on span at bounding box center [561, 274] width 7 height 18
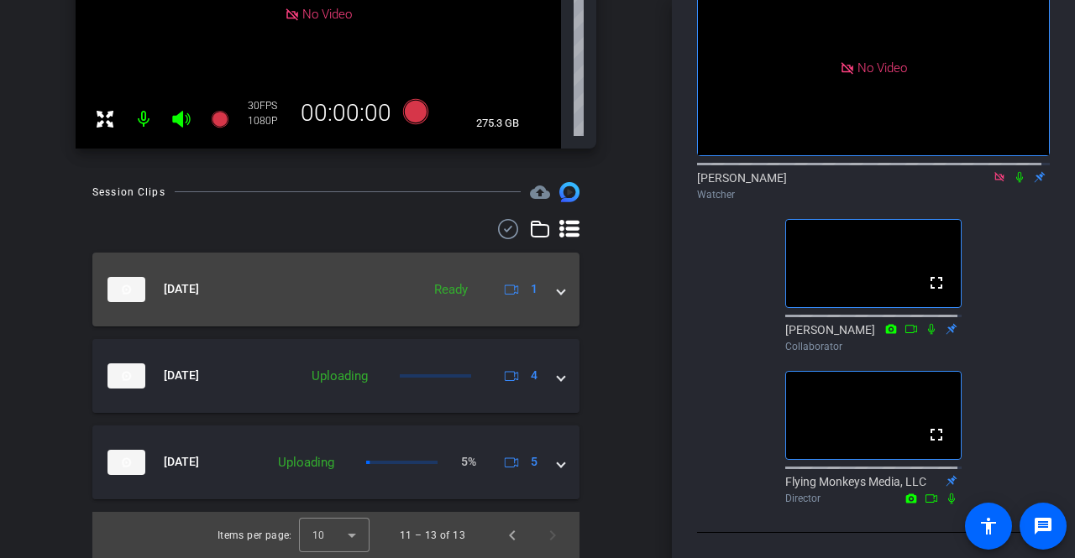
scroll to position [308, 0]
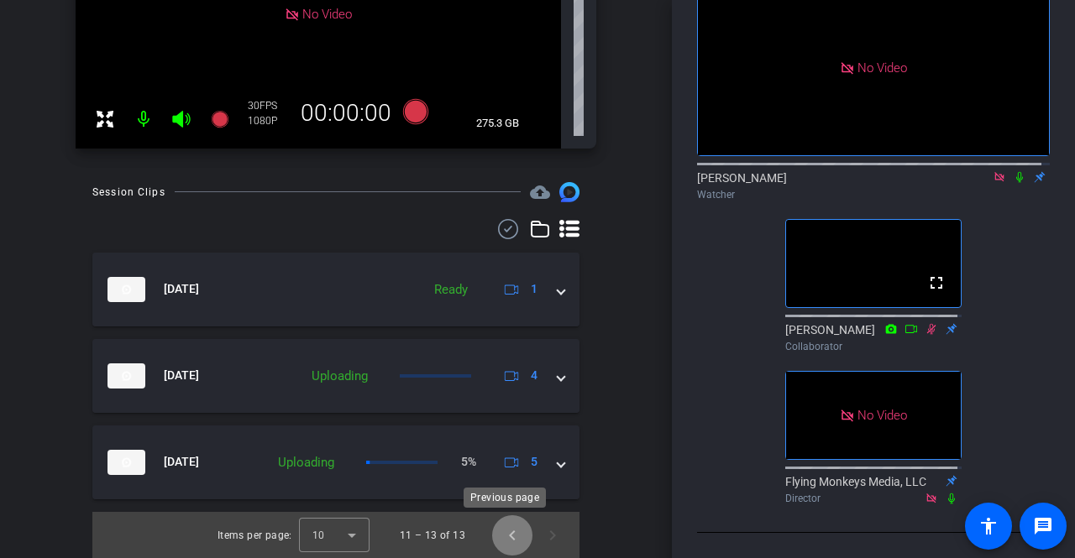
click at [503, 539] on span "Previous page" at bounding box center [512, 536] width 40 height 40
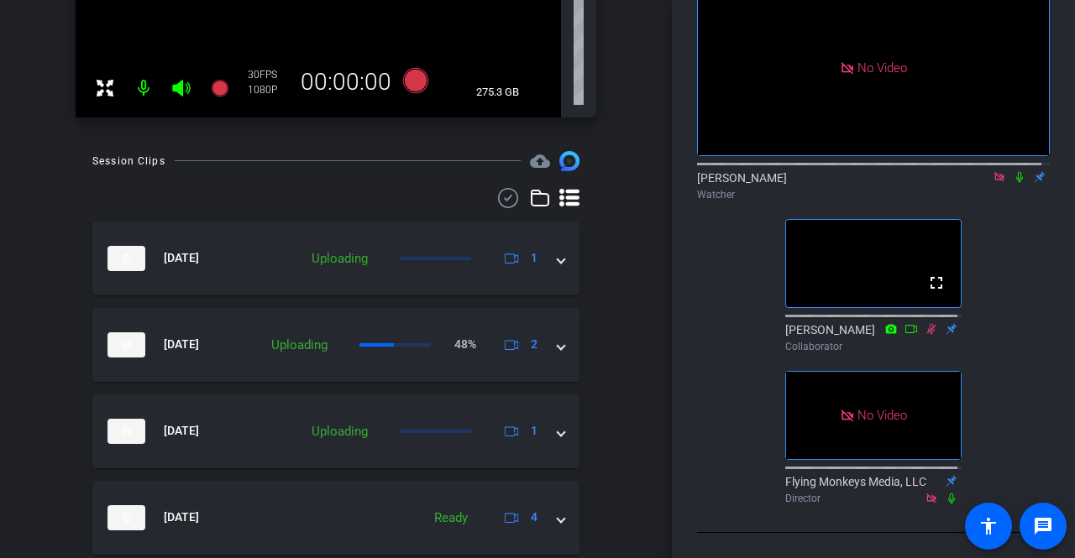
scroll to position [284, 0]
